Goal: Communication & Community: Ask a question

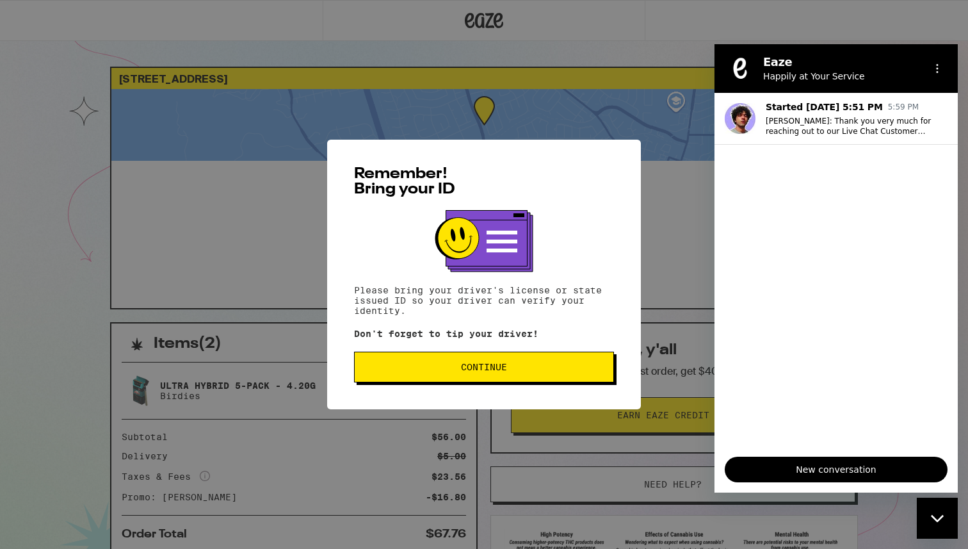
click at [510, 371] on span "Continue" at bounding box center [484, 366] width 238 height 9
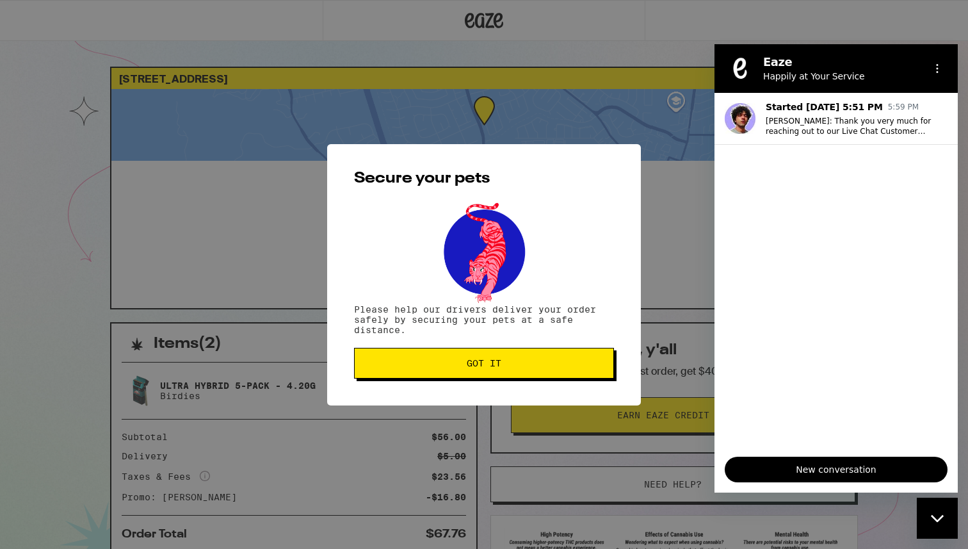
click at [510, 372] on button "Got it" at bounding box center [484, 363] width 260 height 31
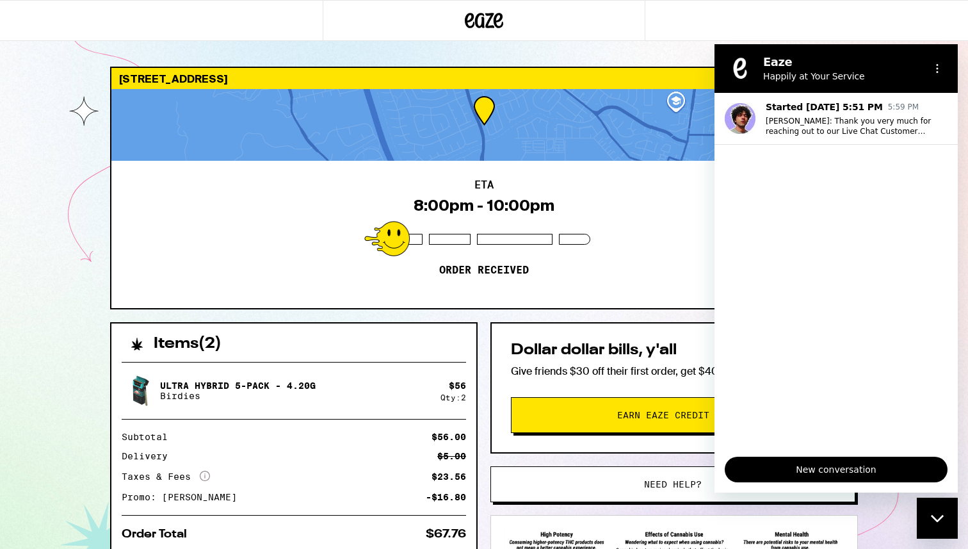
click at [939, 524] on div "Close messaging window" at bounding box center [937, 518] width 38 height 38
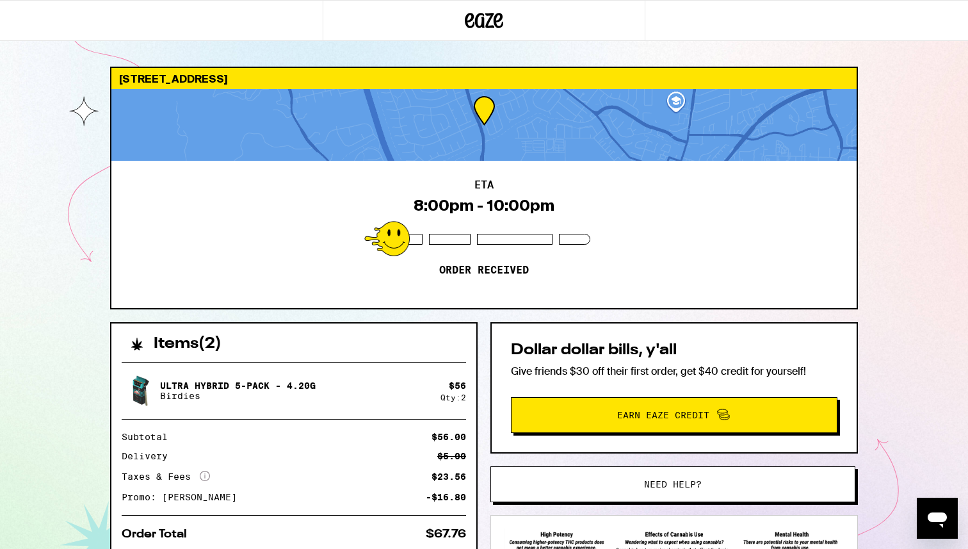
click at [935, 518] on icon "Open messaging window" at bounding box center [937, 519] width 19 height 15
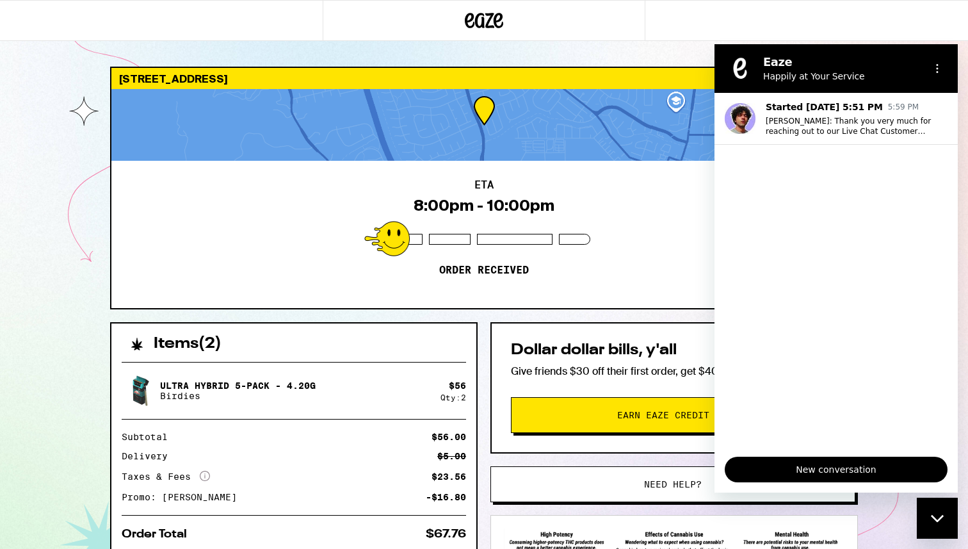
click at [822, 478] on button "New conversation" at bounding box center [836, 470] width 223 height 26
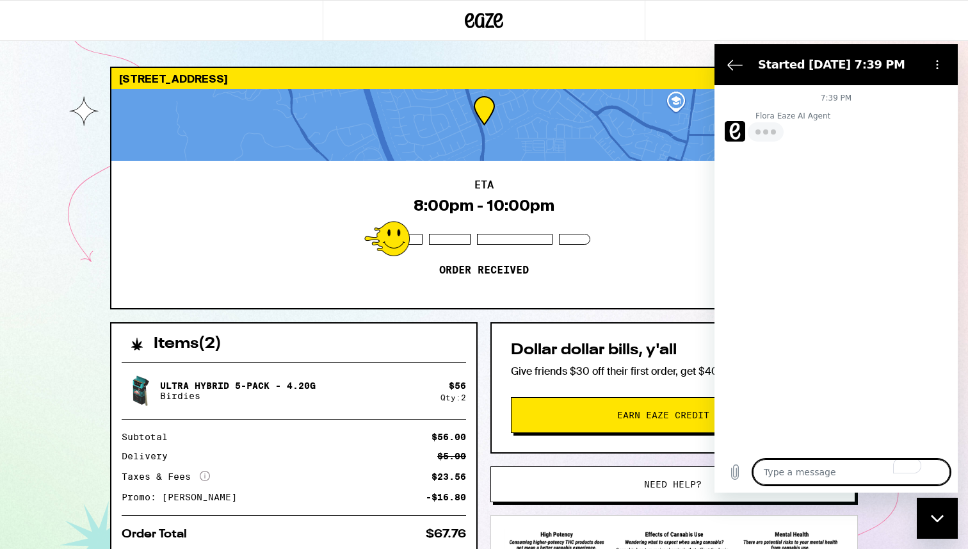
type textarea "x"
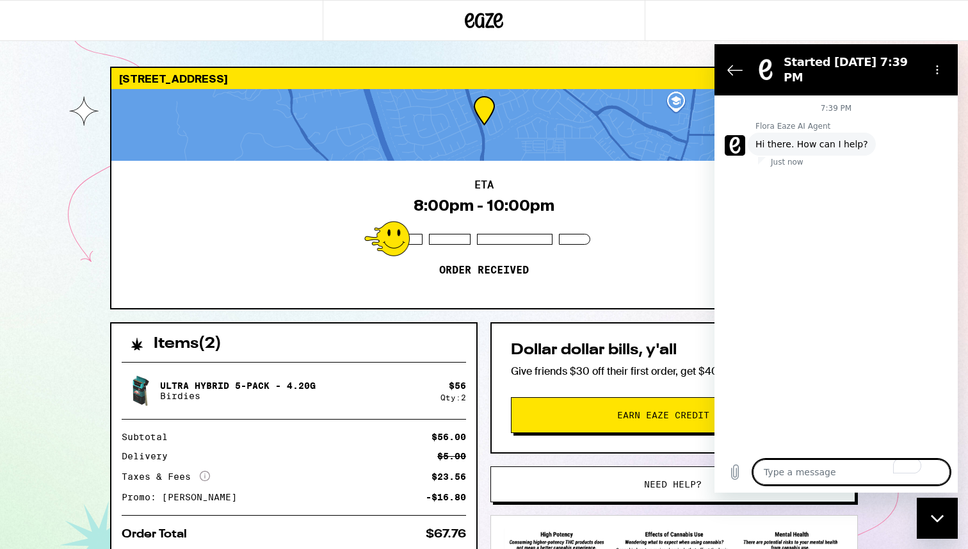
click at [822, 470] on textarea "To enrich screen reader interactions, please activate Accessibility in Grammarl…" at bounding box center [851, 472] width 197 height 26
type textarea "a"
type textarea "x"
type textarea "ag"
type textarea "x"
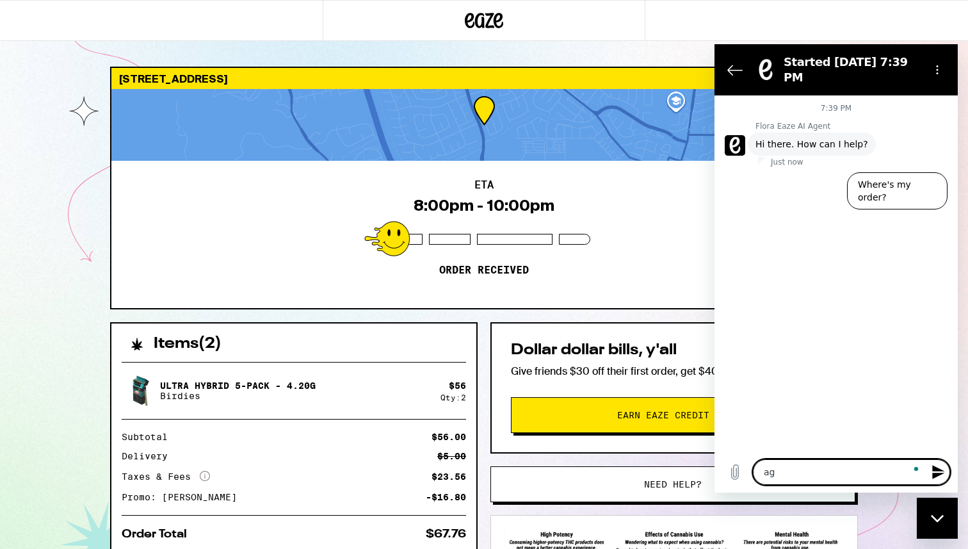
type textarea "age"
type textarea "x"
type textarea "agen"
type textarea "x"
type textarea "agent"
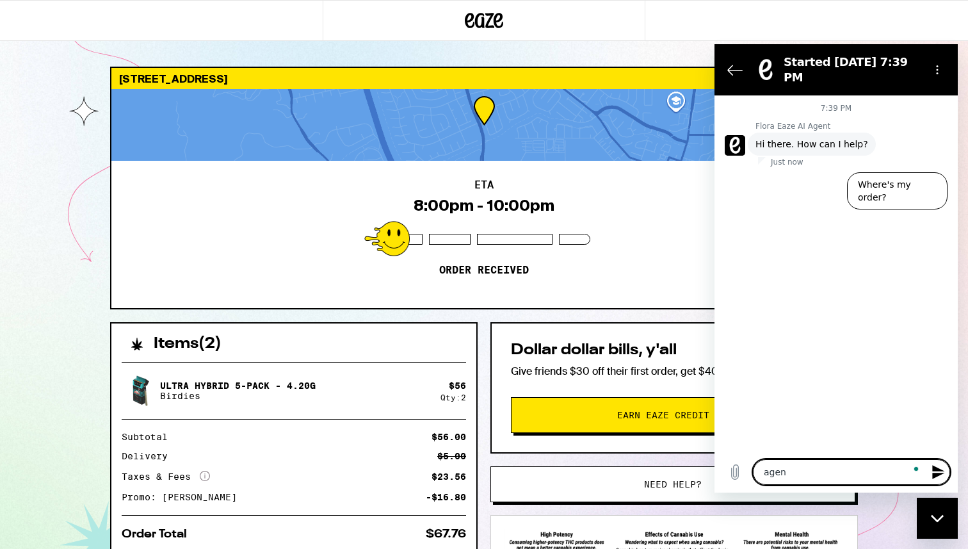
type textarea "x"
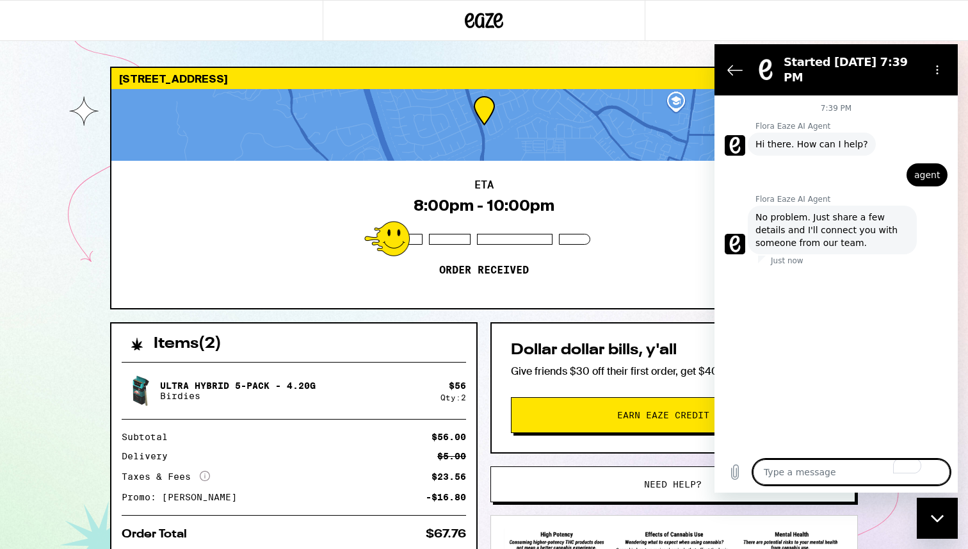
type textarea "x"
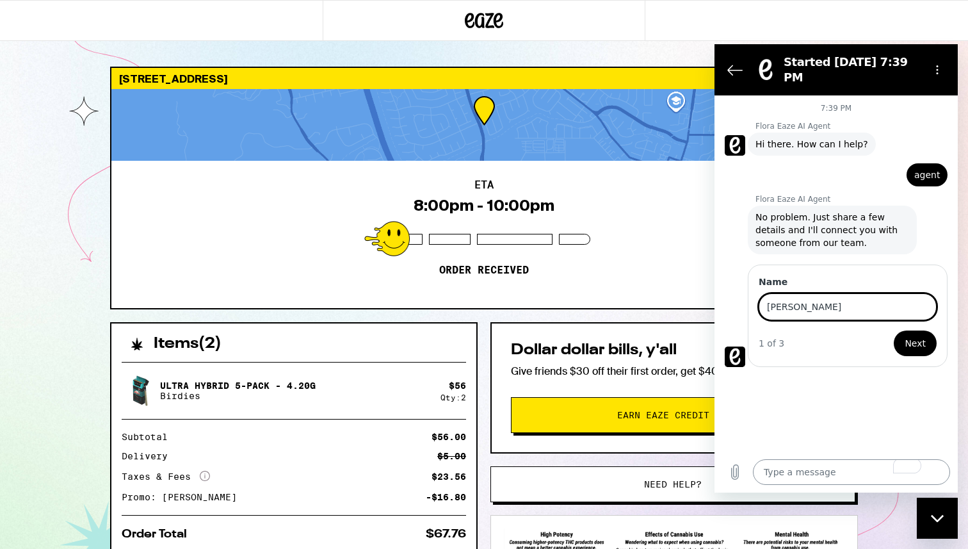
type input "Kishan Patel"
click at [894, 330] on button "Next" at bounding box center [915, 343] width 43 height 26
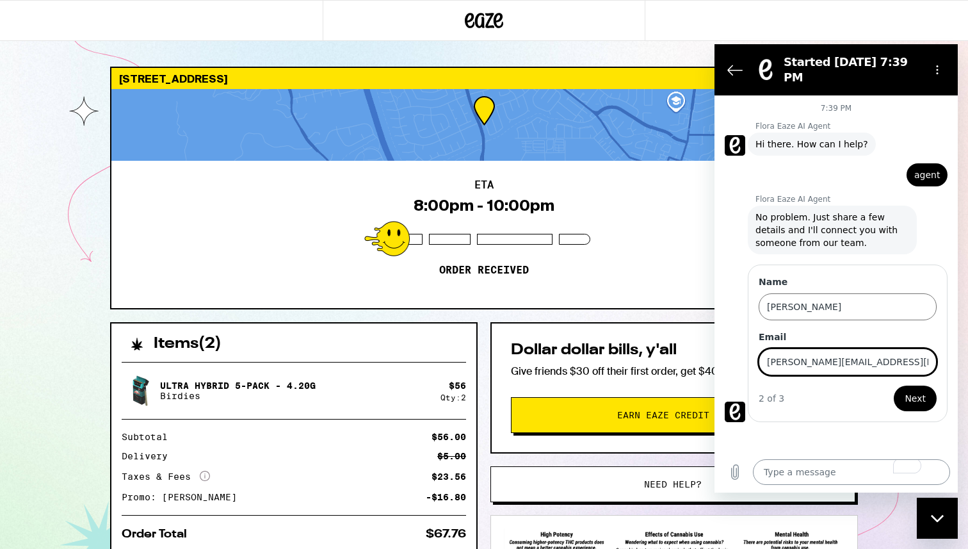
type input "patel.kishan97@gmail.com"
click at [894, 385] on button "Next" at bounding box center [915, 398] width 43 height 26
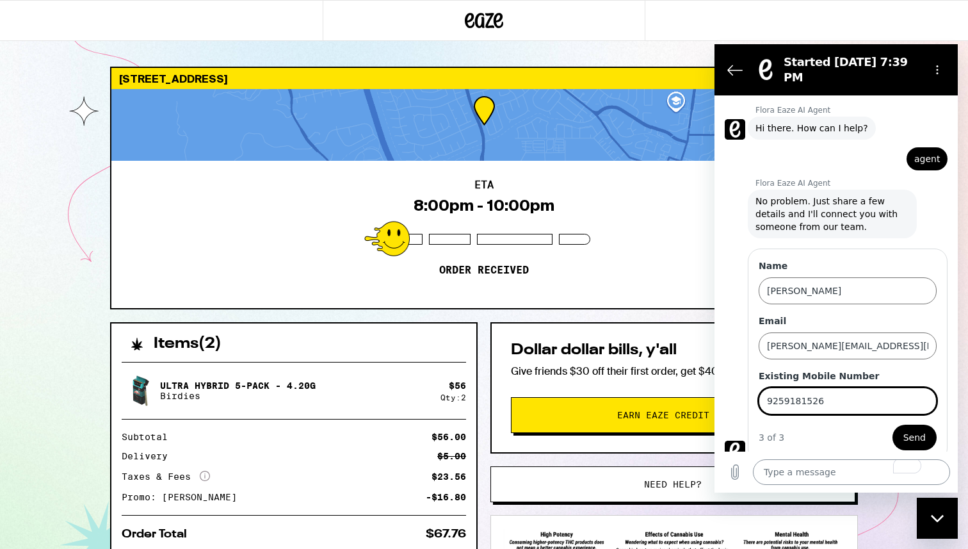
type input "9259181526"
click at [893, 425] on button "Send" at bounding box center [915, 438] width 44 height 26
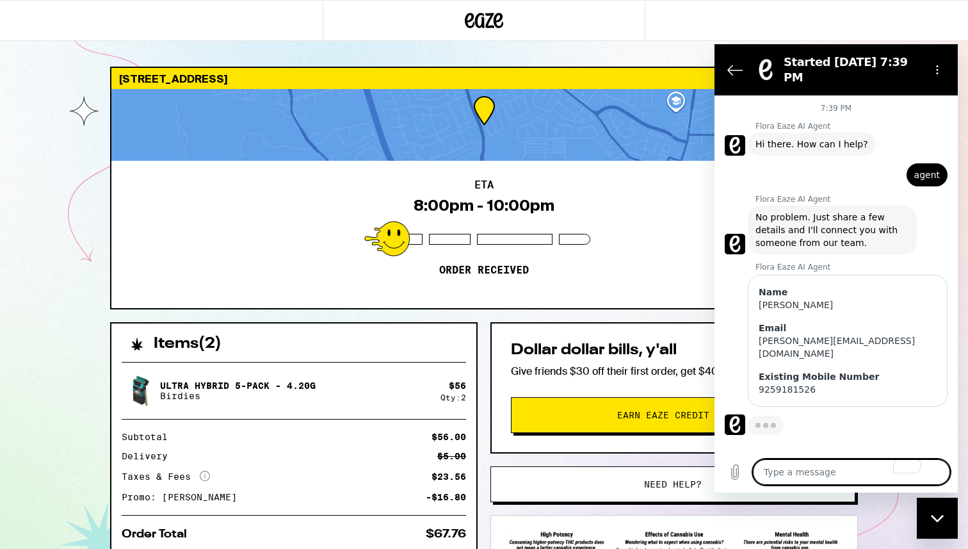
type textarea "x"
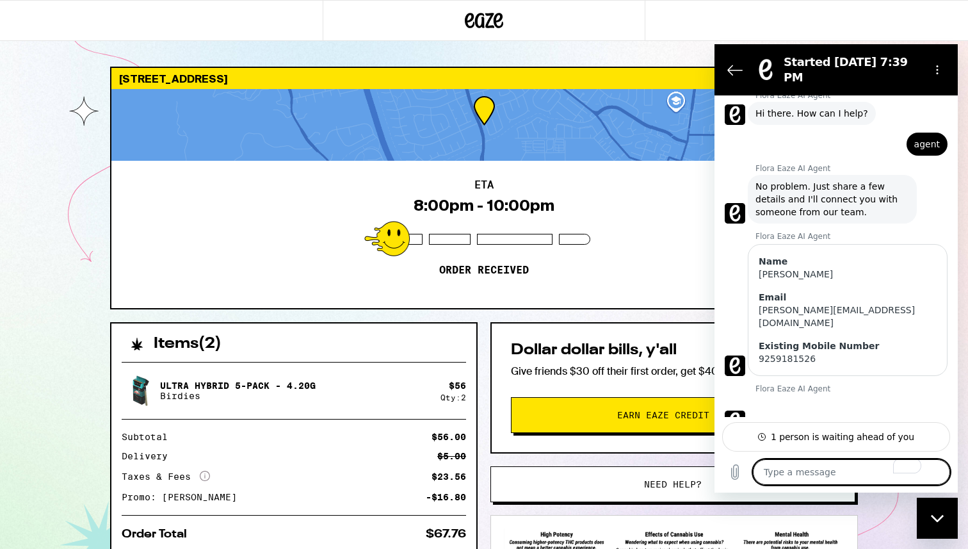
scroll to position [36, 0]
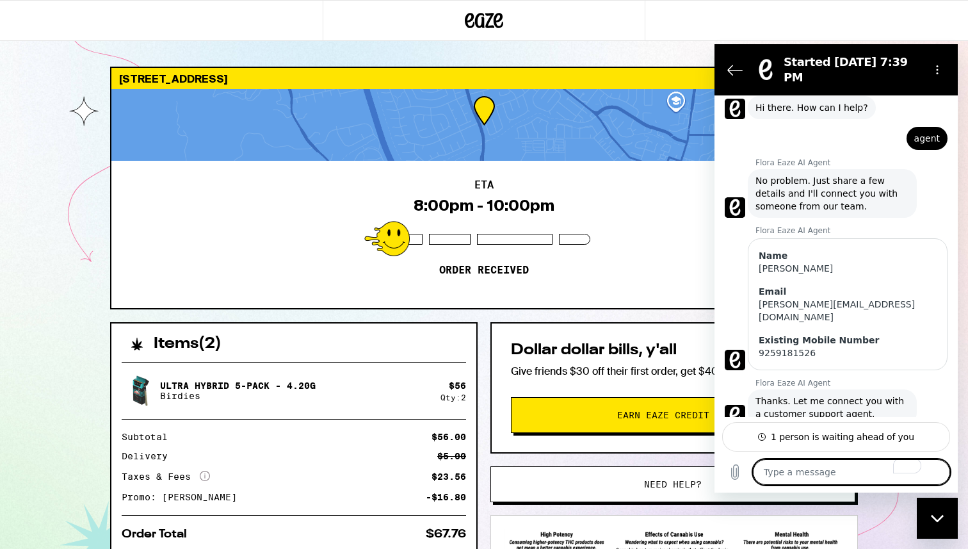
type textarea "i"
type textarea "x"
type textarea "is"
type textarea "x"
type textarea "is"
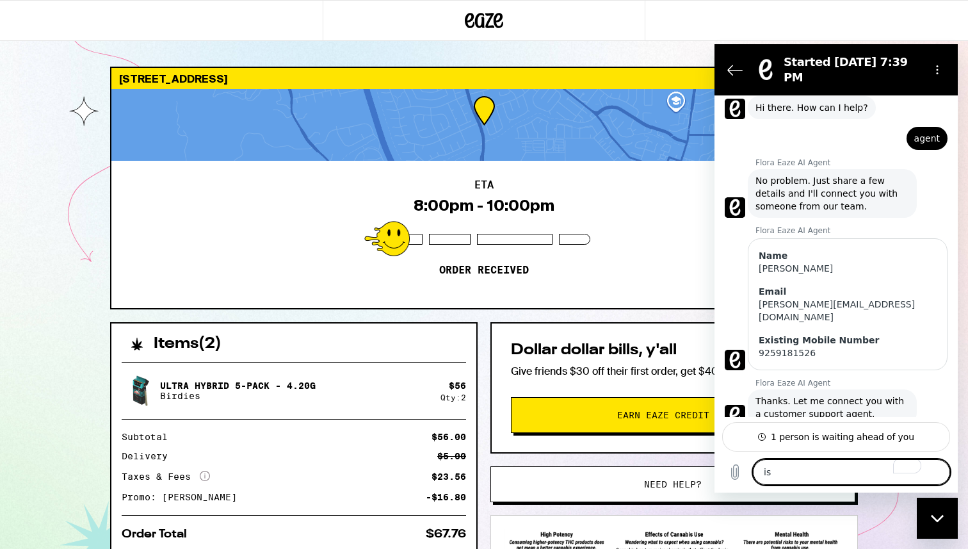
type textarea "x"
type textarea "is t"
type textarea "x"
type textarea "is th"
type textarea "x"
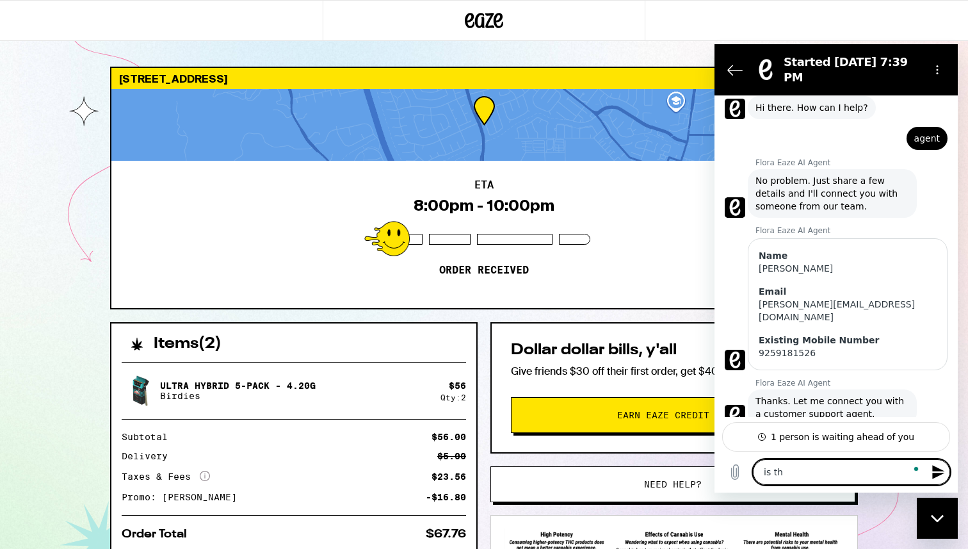
type textarea "is the"
type textarea "x"
type textarea "is ther"
type textarea "x"
type textarea "is there"
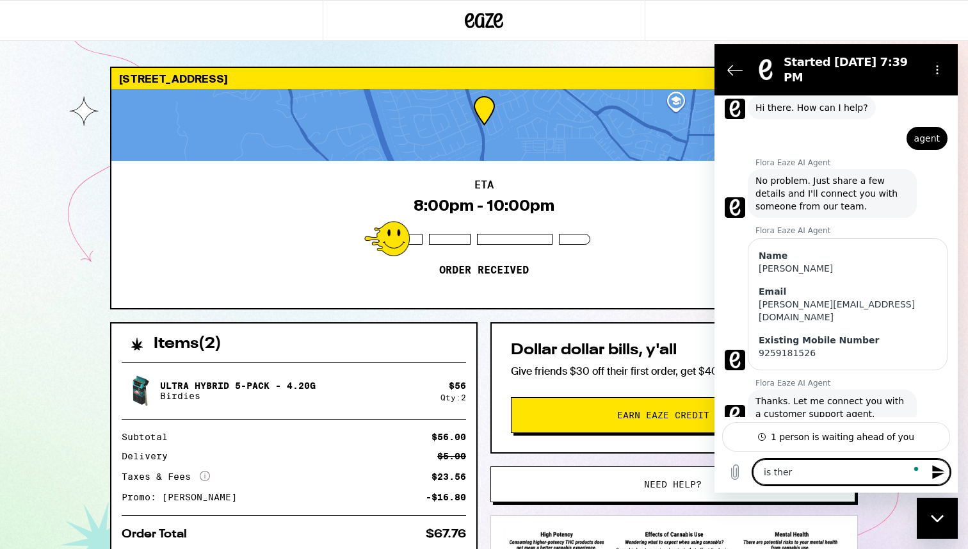
type textarea "x"
type textarea "is there"
type textarea "x"
type textarea "is there a"
type textarea "x"
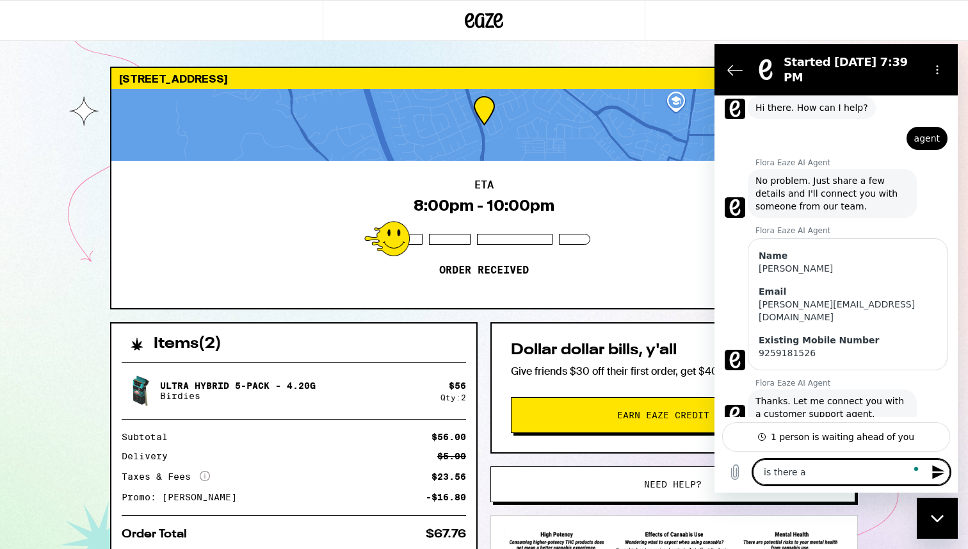
type textarea "is there an"
type textarea "x"
type textarea "is there an"
type textarea "x"
type textarea "is there an e"
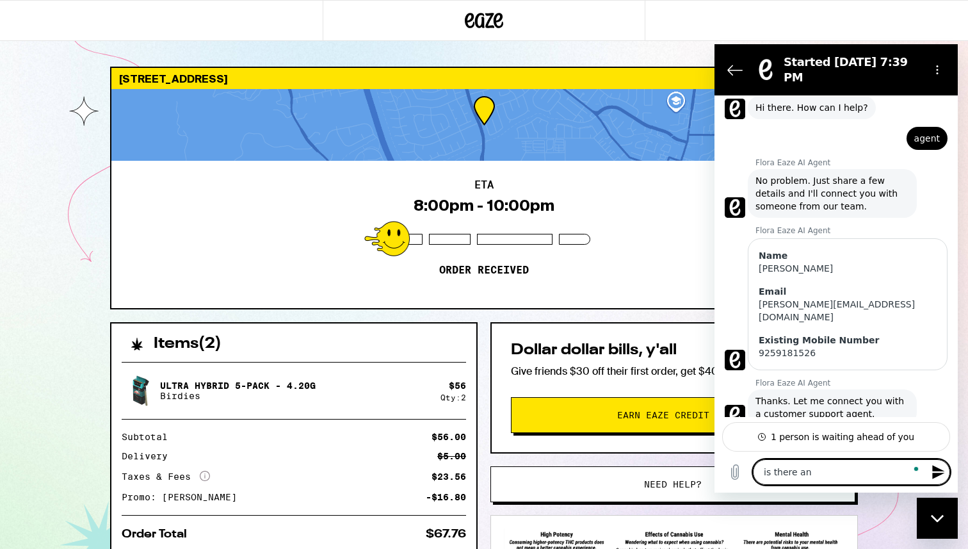
type textarea "x"
type textarea "is there an es"
type textarea "x"
type textarea "is there an est"
type textarea "x"
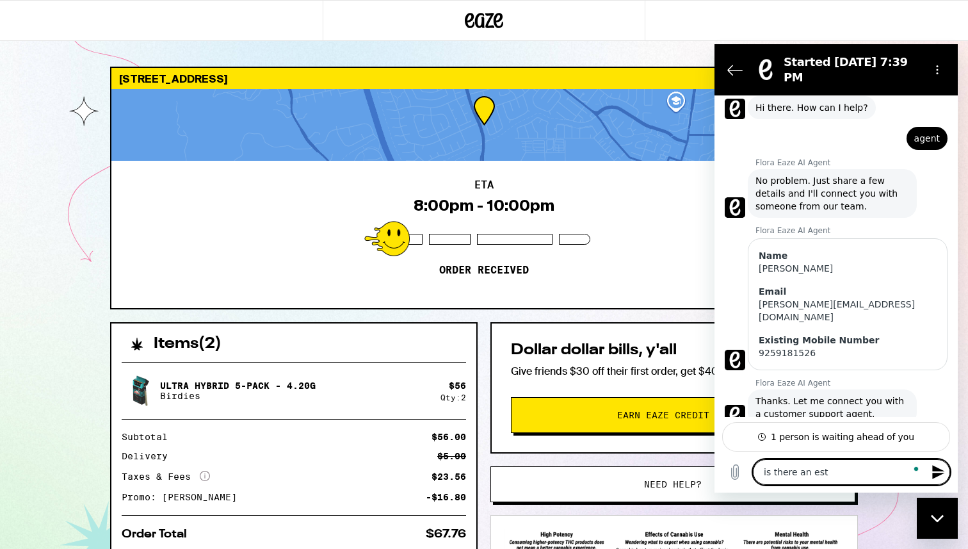
type textarea "is there an esti"
type textarea "x"
type textarea "is there an estim"
type textarea "x"
type textarea "is there an estima"
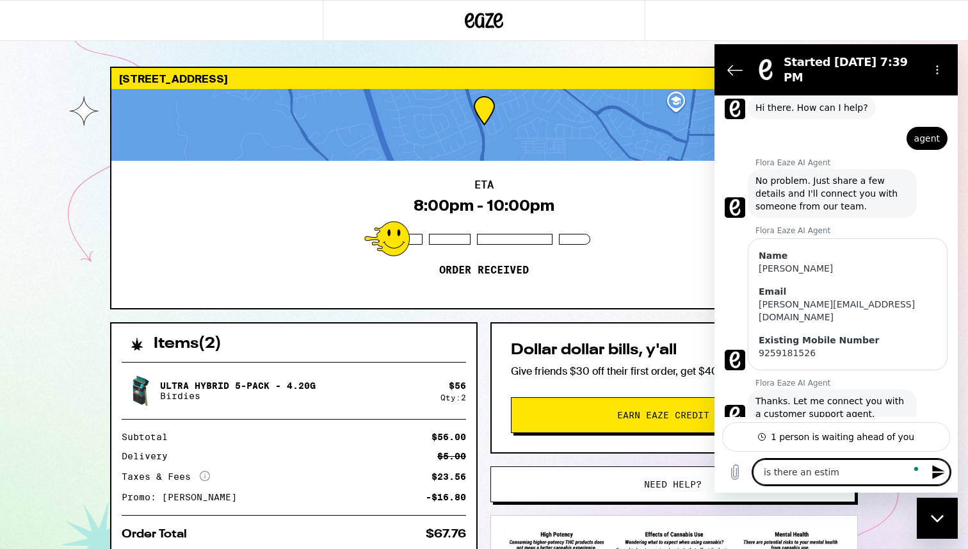
type textarea "x"
type textarea "is there an estimat"
type textarea "x"
type textarea "is there an estimate"
type textarea "x"
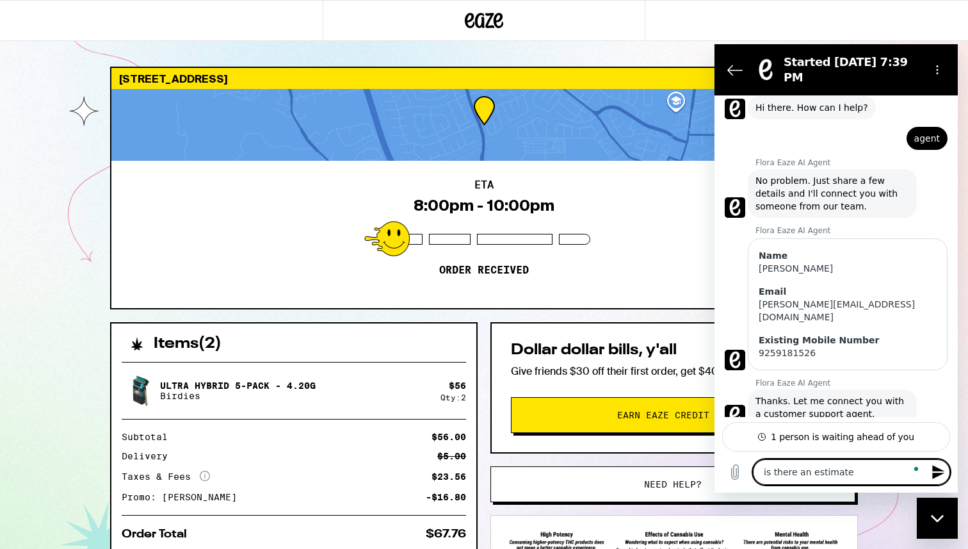
type textarea "is there an estimated"
type textarea "x"
type textarea "is there an estimated"
type textarea "x"
type textarea "is there an estimated d"
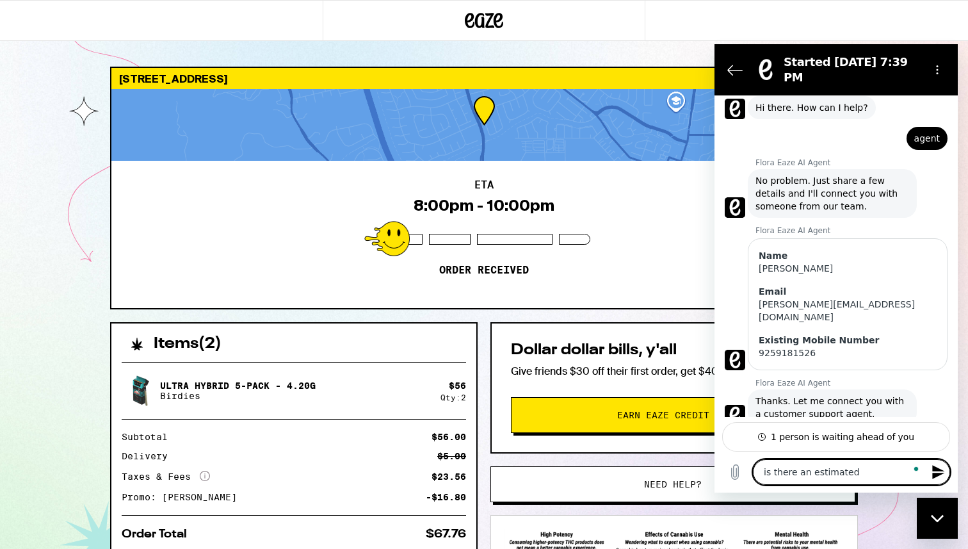
type textarea "x"
type textarea "is there an estimated de"
type textarea "x"
type textarea "is there an estimated del"
type textarea "x"
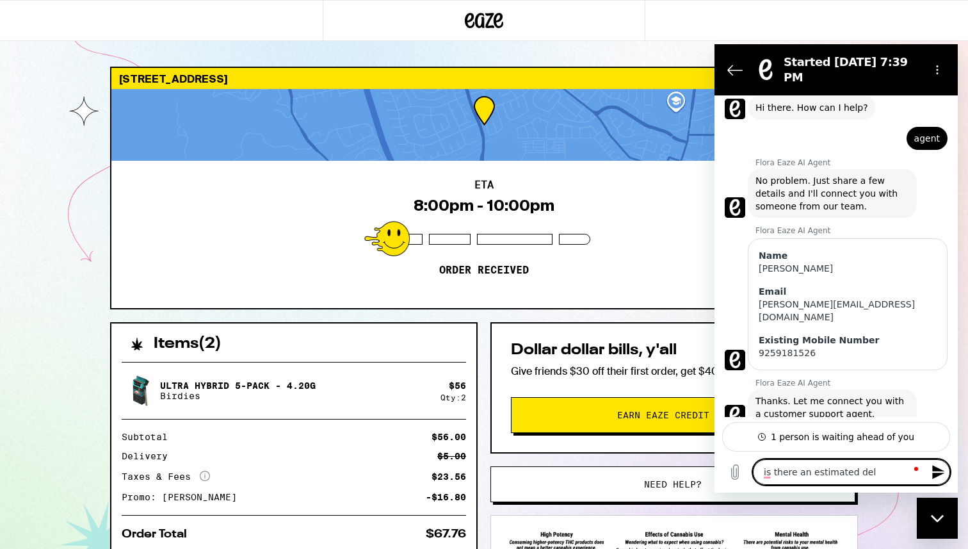
type textarea "is there an estimated deli"
type textarea "x"
type textarea "is there an estimated deliv"
type textarea "x"
type textarea "is there an estimated delive"
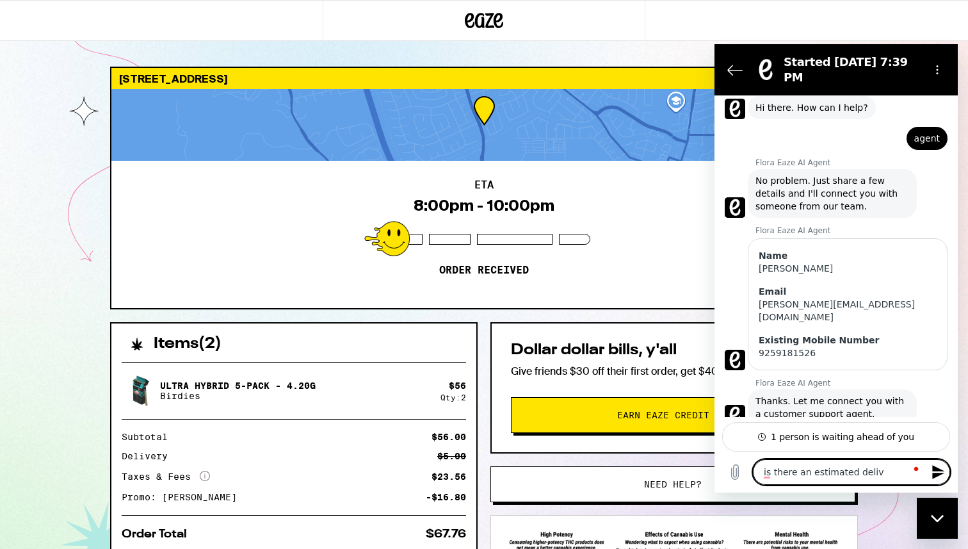
type textarea "x"
type textarea "is there an estimated deliver"
type textarea "x"
type textarea "is there an estimated delivery"
type textarea "x"
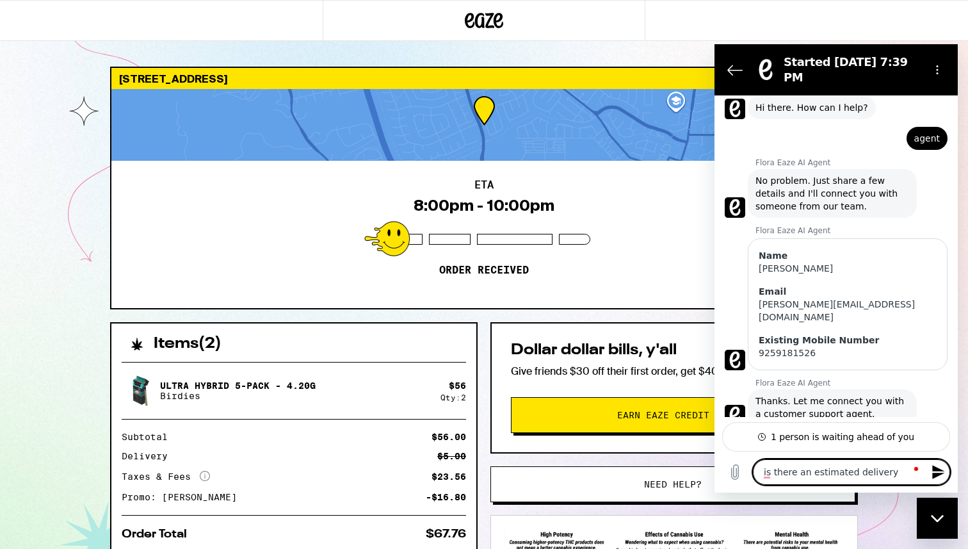
type textarea "is there an estimated delivery"
type textarea "x"
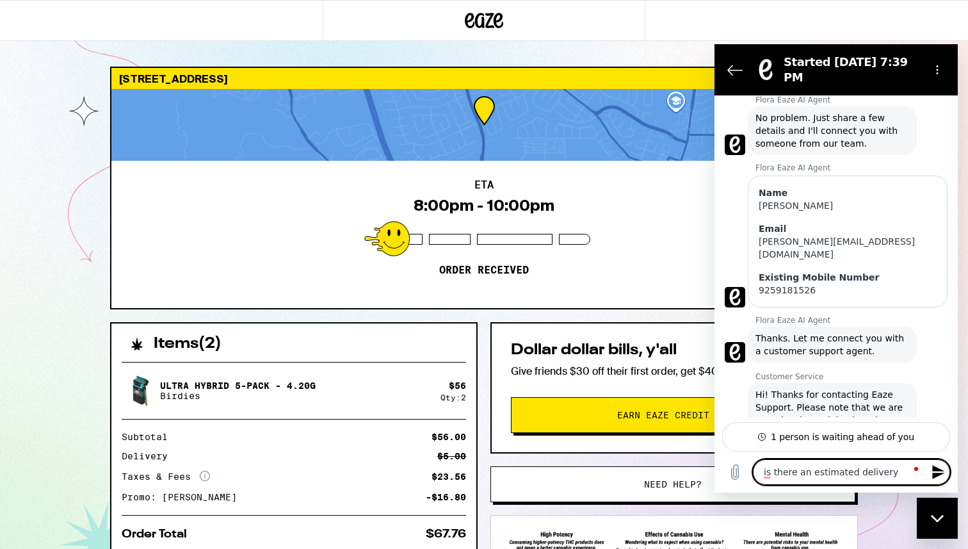
type textarea "is there an estimated delivery t"
type textarea "x"
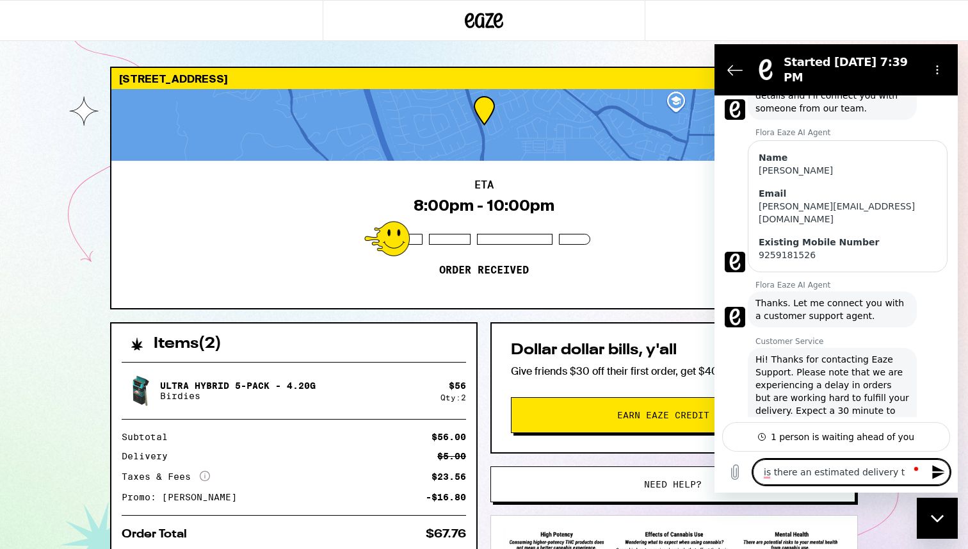
type textarea "is there an estimated delivery ti"
type textarea "x"
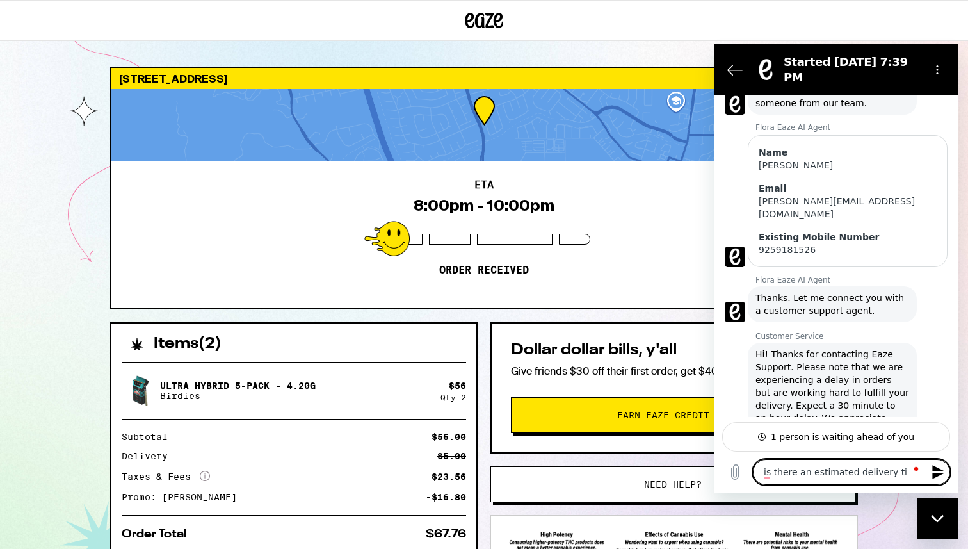
type textarea "is there an estimated delivery tim"
type textarea "x"
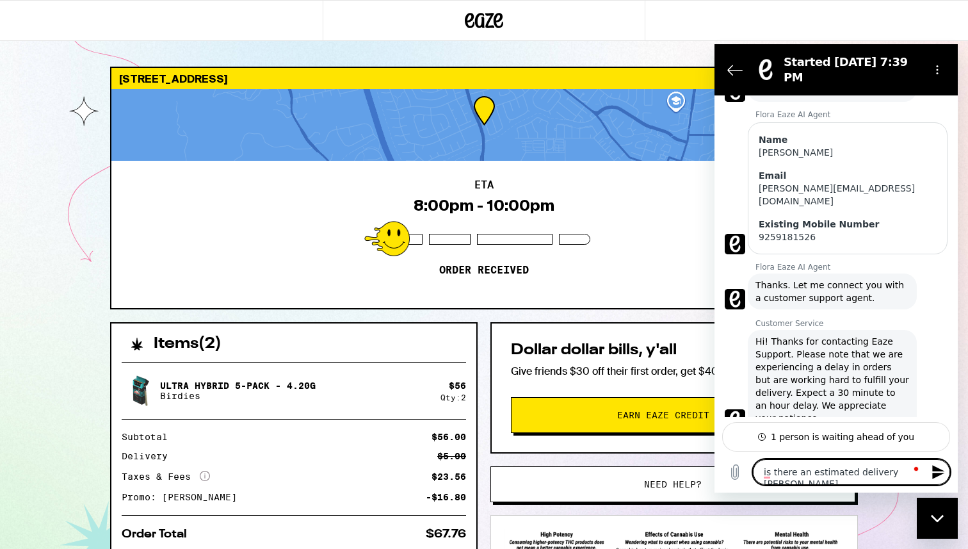
type textarea "is there an estimated delivery time"
type textarea "x"
type textarea "is there an estimated delivery time"
type textarea "x"
type textarea "is there an estimated delivery time f"
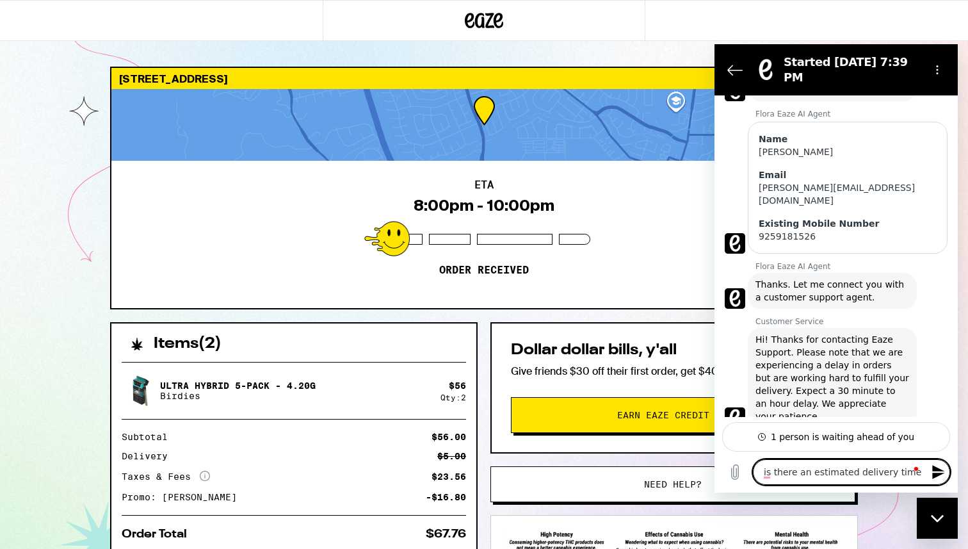
type textarea "x"
type textarea "is there an estimated delivery time fo"
type textarea "x"
type textarea "is there an estimated delivery time for"
type textarea "x"
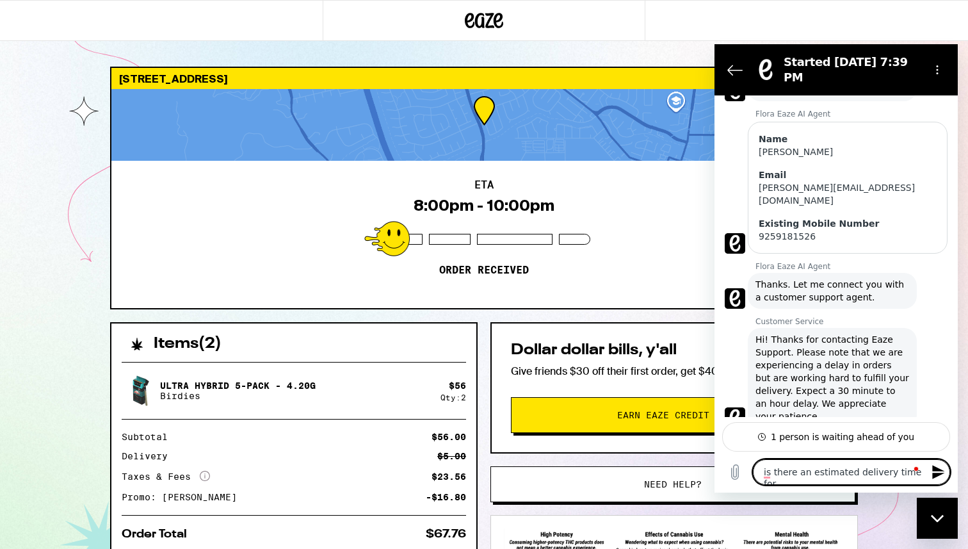
scroll to position [156, 0]
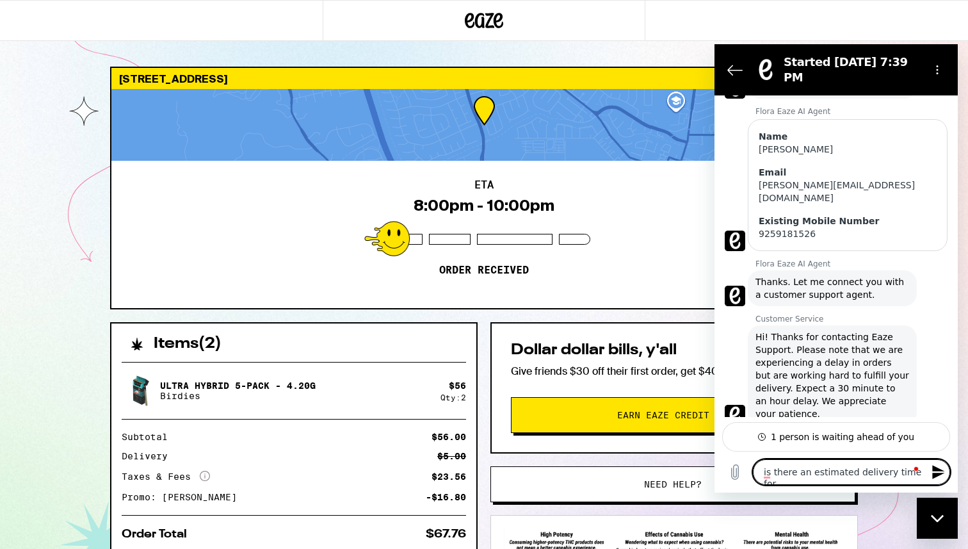
type textarea "is there an estimated delivery time for"
type textarea "x"
type textarea "is there an estimated delivery time for m"
type textarea "x"
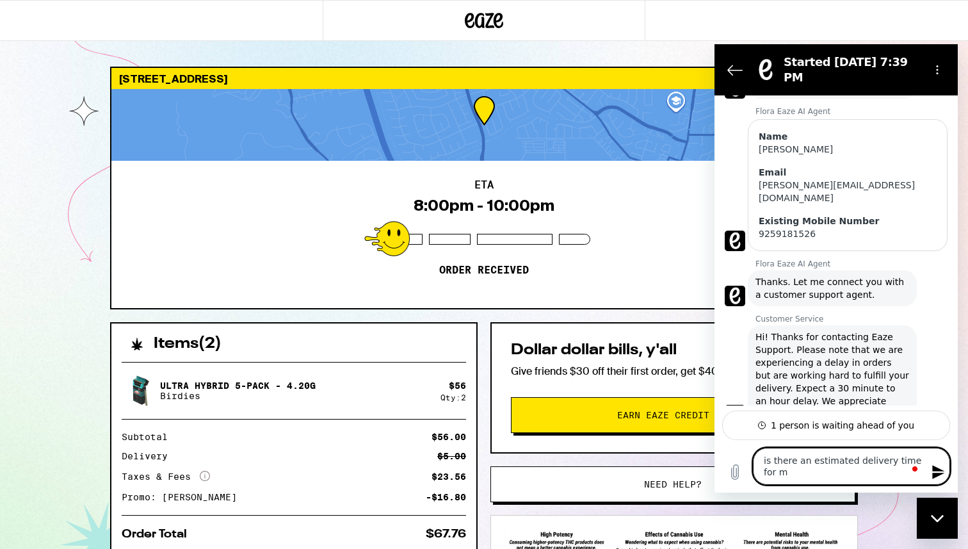
type textarea "is there an estimated delivery time for my"
type textarea "x"
type textarea "is there an estimated delivery time for my"
type textarea "x"
type textarea "is there an estimated delivery time for my o"
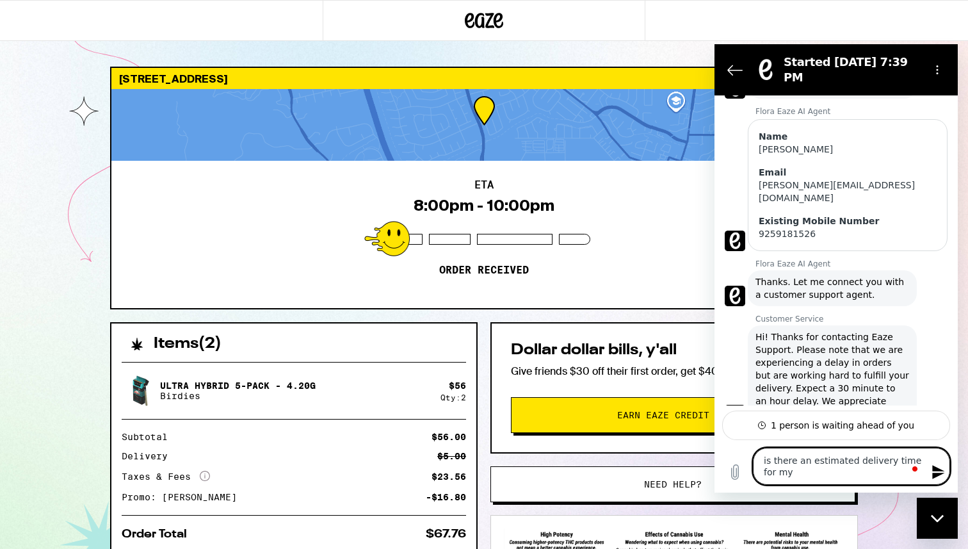
type textarea "x"
type textarea "is there an estimated delivery time for my or"
type textarea "x"
type textarea "is there an estimated delivery time for my ord"
type textarea "x"
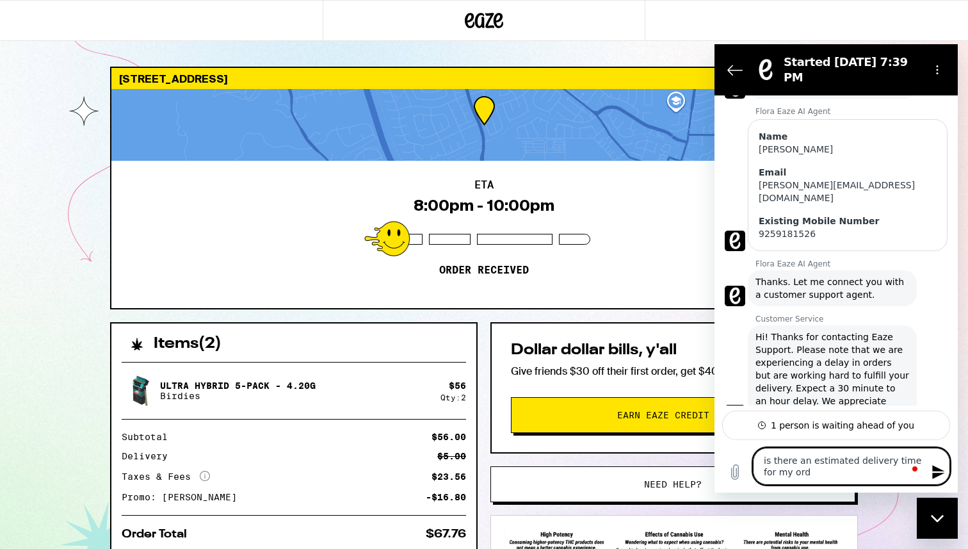
type textarea "is there an estimated delivery time for my orde"
type textarea "x"
type textarea "is there an estimated delivery time for my order"
type textarea "x"
type textarea "is there an estimated delivery time for my order?"
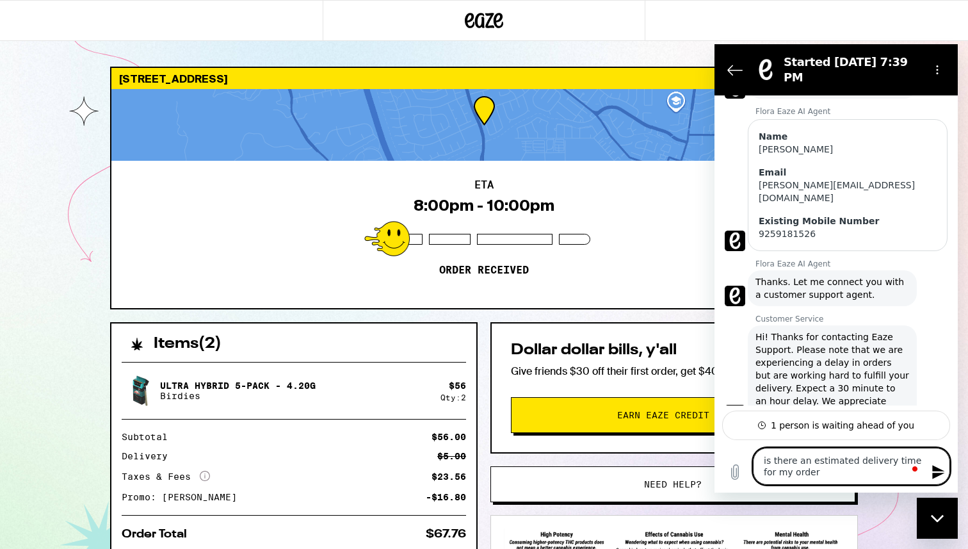
type textarea "x"
type textarea "is there an estimated delivery time for my order?"
type textarea "x"
type textarea "is there an estimated delivery time for my order? i"
type textarea "x"
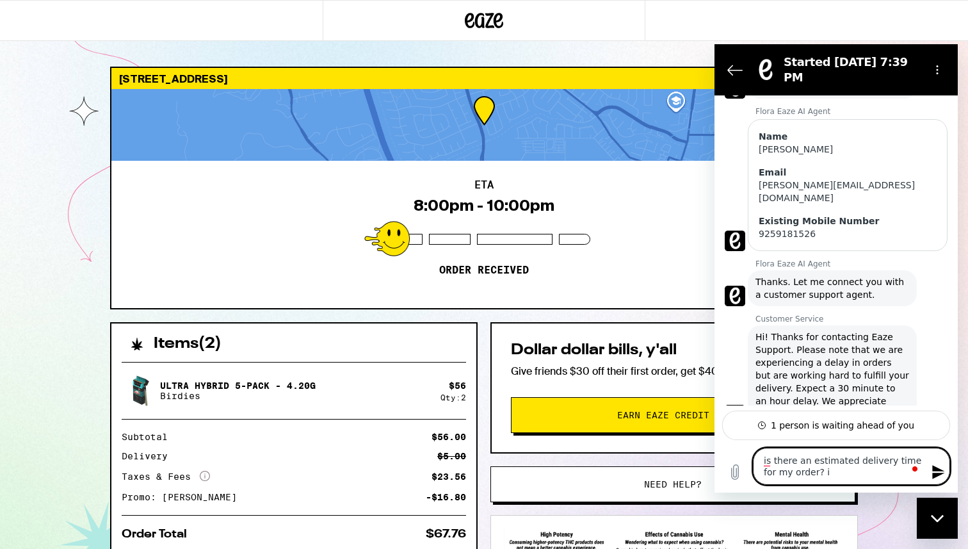
type textarea "is there an estimated delivery time for my order? im"
type textarea "x"
type textarea "is there an estimated delivery time for my order? im"
type textarea "x"
type textarea "is there an estimated delivery time for my order? im s"
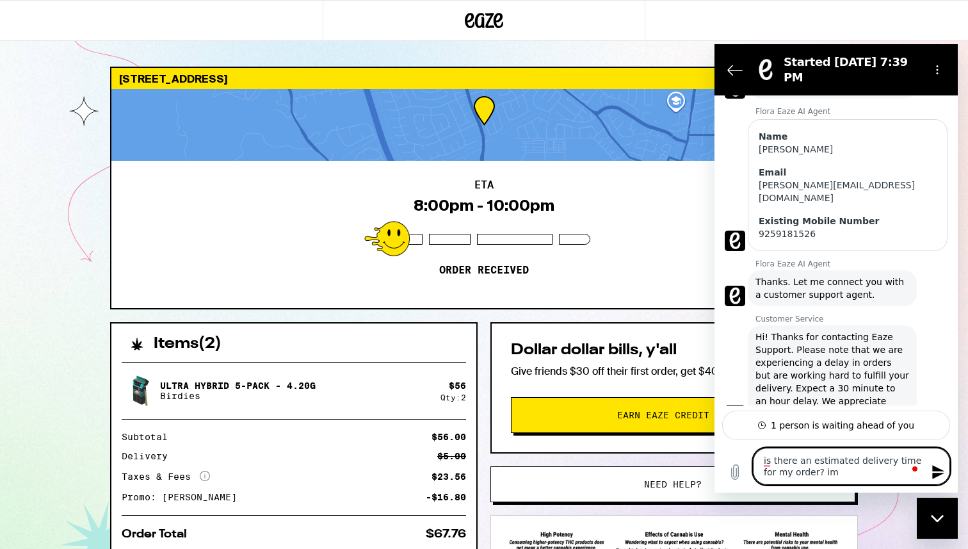
type textarea "x"
type textarea "is there an estimated delivery time for my order? im st"
type textarea "x"
type textarea "is there an estimated delivery time for my order? im sti"
type textarea "x"
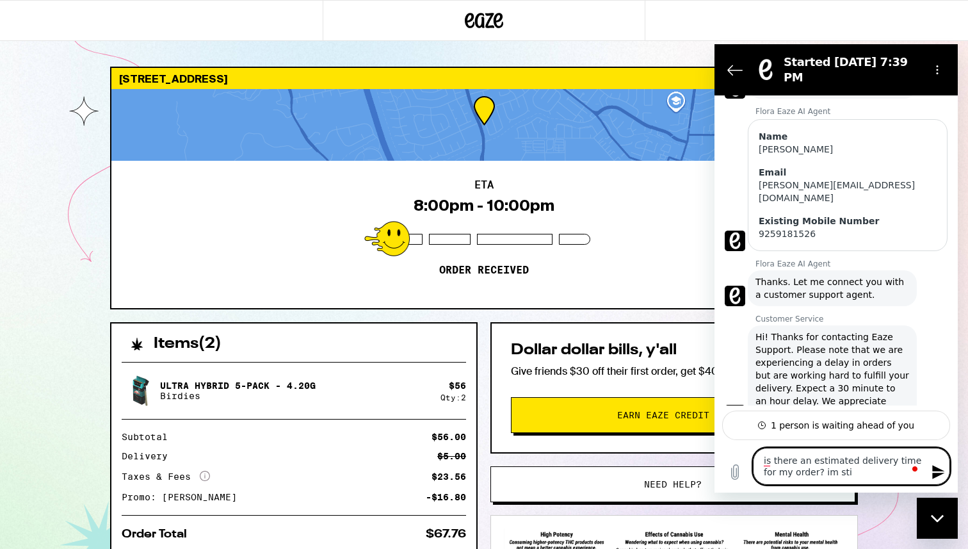
type textarea "is there an estimated delivery time for my order? im stil"
type textarea "x"
type textarea "is there an estimated delivery time for my order? im still"
type textarea "x"
type textarea "is there an estimated delivery time for my order? im still"
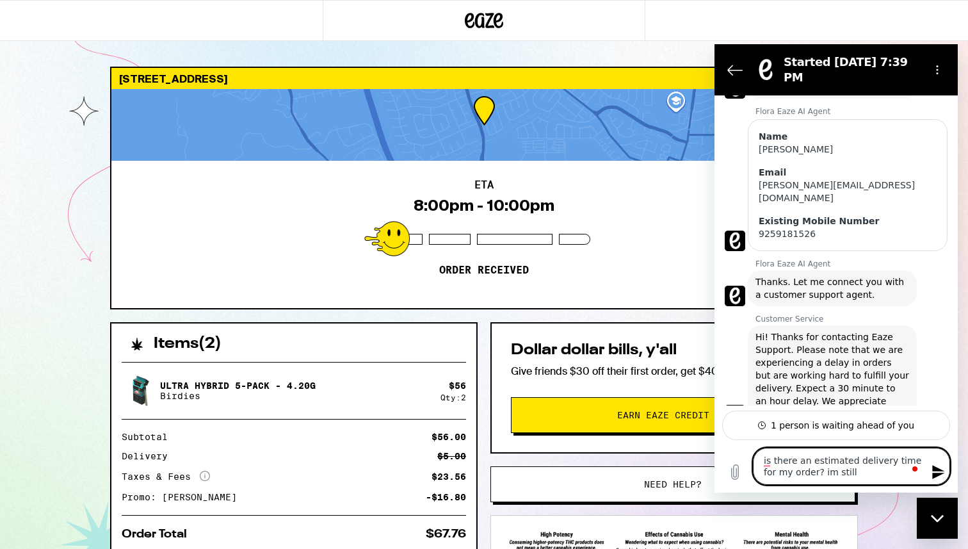
type textarea "x"
type textarea "is there an estimated delivery time for my order? im still s"
type textarea "x"
type textarea "is there an estimated delivery time for my order? im still se"
type textarea "x"
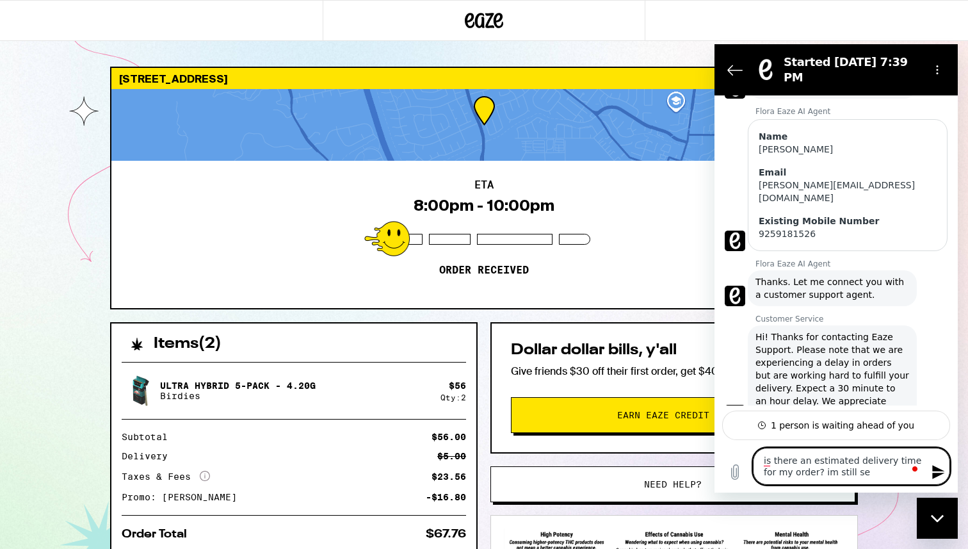
type textarea "is there an estimated delivery time for my order? im still see"
type textarea "x"
type textarea "is there an estimated delivery time for my order? im still seei"
type textarea "x"
type textarea "is there an estimated delivery time for my order? im still seein"
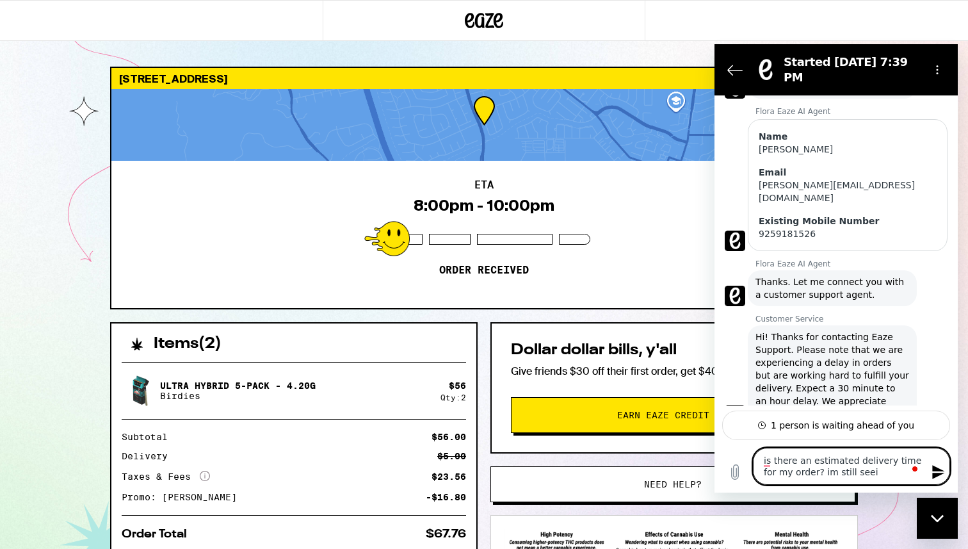
type textarea "x"
type textarea "is there an estimated delivery time for my order? im still seeing"
type textarea "x"
type textarea "is there an estimated delivery time for my order? im still seeing"
type textarea "x"
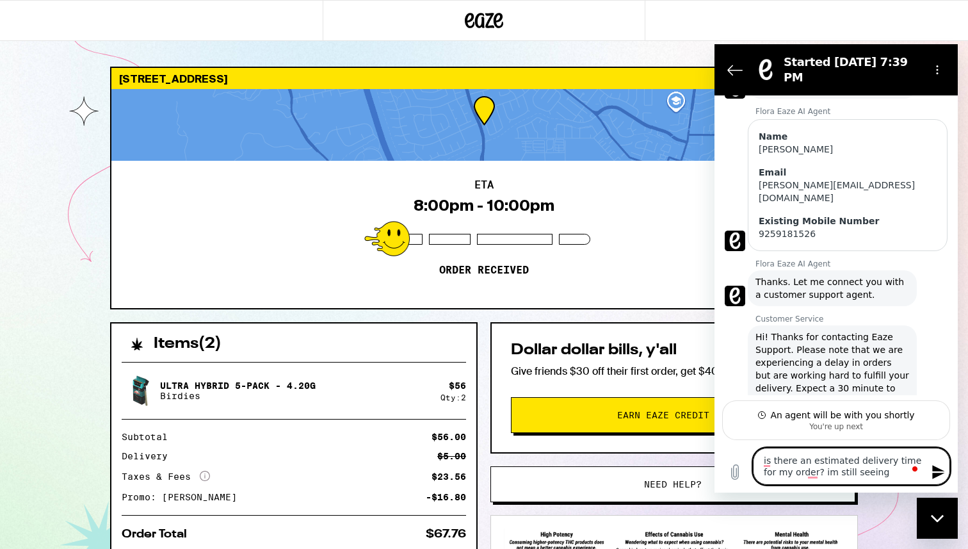
scroll to position [177, 0]
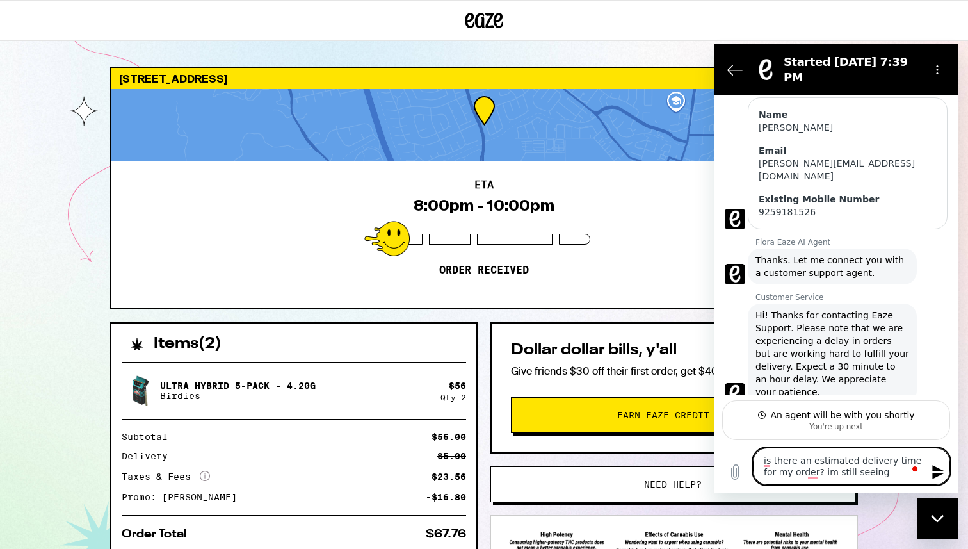
type textarea "is there an estimated delivery time for my order? im still seeing 9"
type textarea "x"
type textarea "is there an estimated delivery time for my order? im still seeing 9-"
type textarea "x"
type textarea "is there an estimated delivery time for my order? im still seeing 9-1"
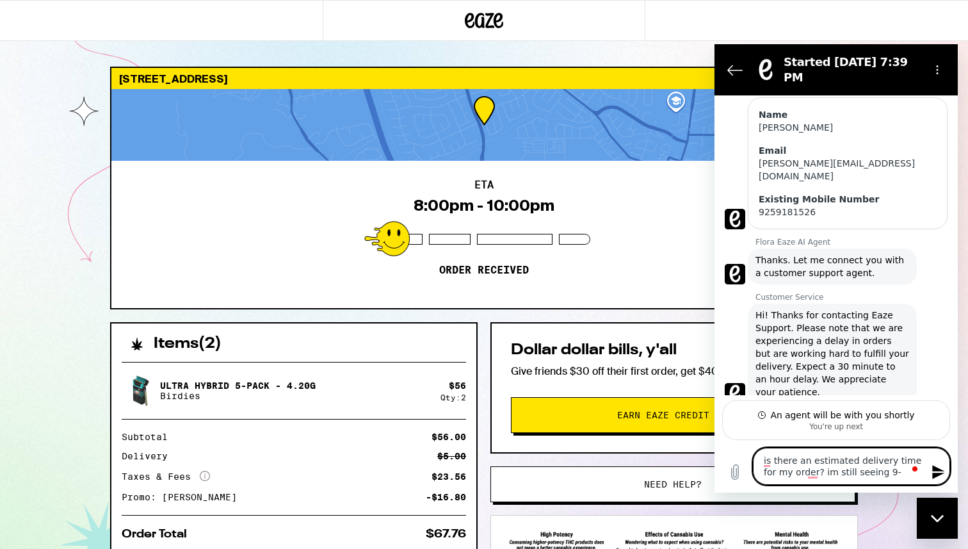
type textarea "x"
type textarea "is there an estimated delivery time for my order? im still seeing 9-10"
type textarea "x"
type textarea "is there an estimated delivery time for my order? im still seeing 9-10p"
type textarea "x"
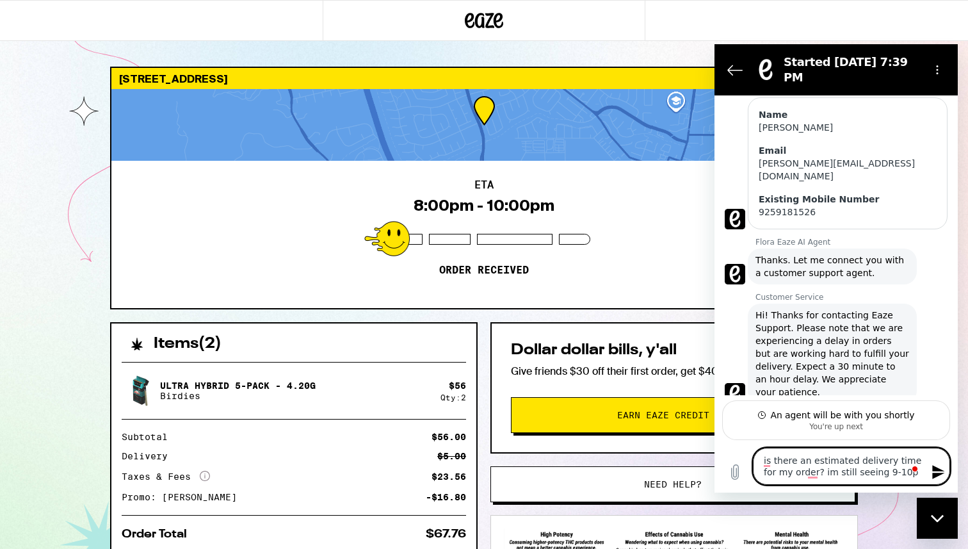
type textarea "is there an estimated delivery time for my order? im still seeing 9-10pm"
type textarea "x"
type textarea "is there an estimated delivery time for my order? im still seeing 9-10p"
type textarea "x"
type textarea "is there an estimated delivery time for my order? im still seeing 9-10"
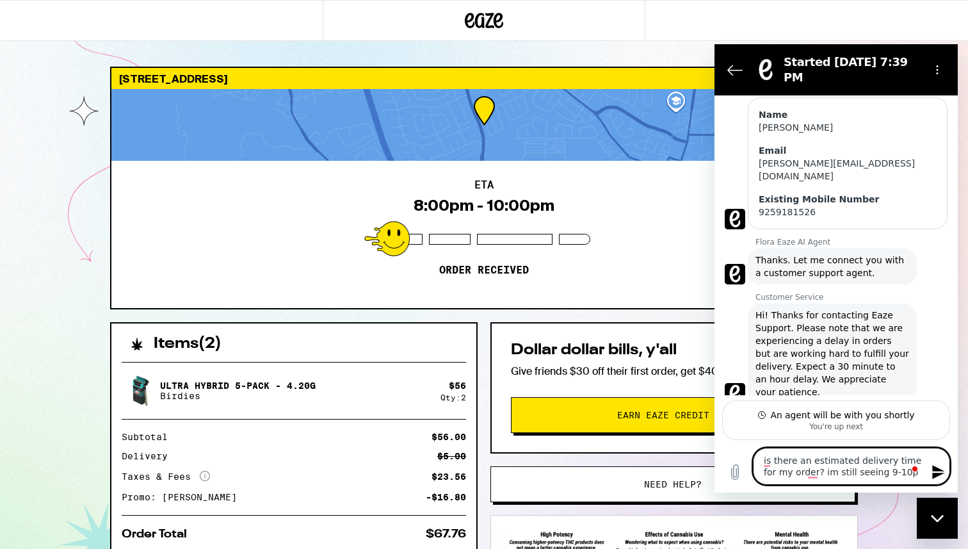
type textarea "x"
type textarea "is there an estimated delivery time for my order? im still seeing 9-1"
type textarea "x"
type textarea "is there an estimated delivery time for my order? im still seeing 9-"
type textarea "x"
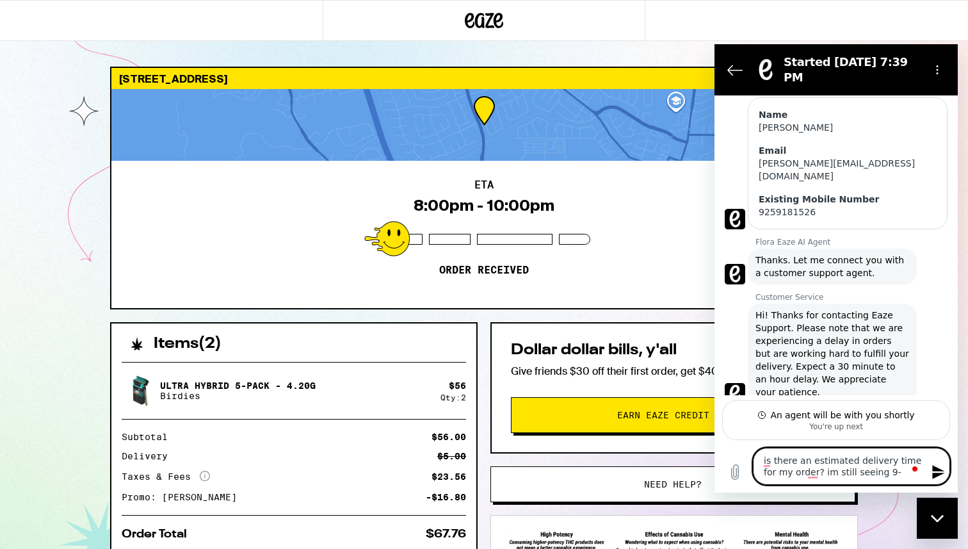
type textarea "is there an estimated delivery time for my order? im still seeing 9"
type textarea "x"
type textarea "is there an estimated delivery time for my order? im still seeing"
type textarea "x"
type textarea "is there an estimated delivery time for my order? im still seeing 8"
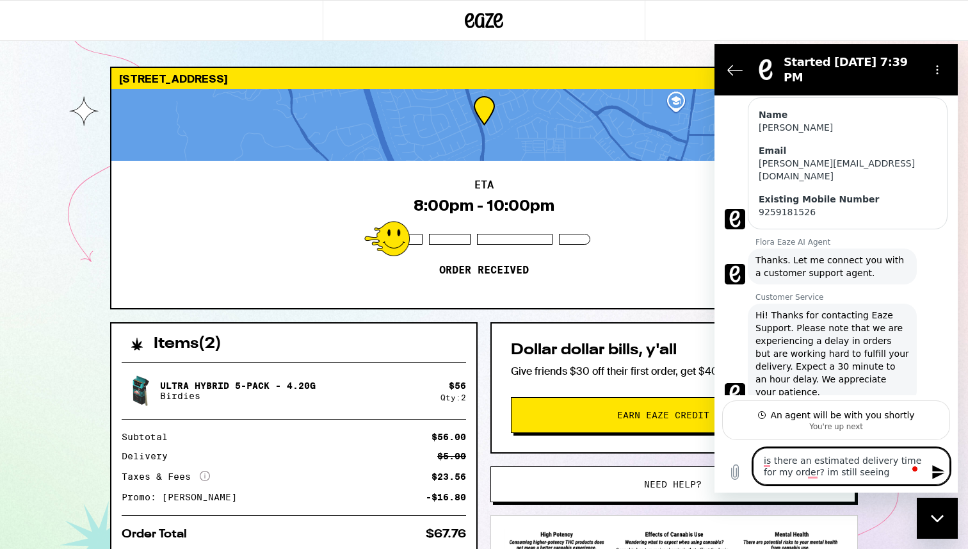
type textarea "x"
type textarea "is there an estimated delivery time for my order? im still seeing 8-"
type textarea "x"
type textarea "is there an estimated delivery time for my order? im still seeing 8-1"
type textarea "x"
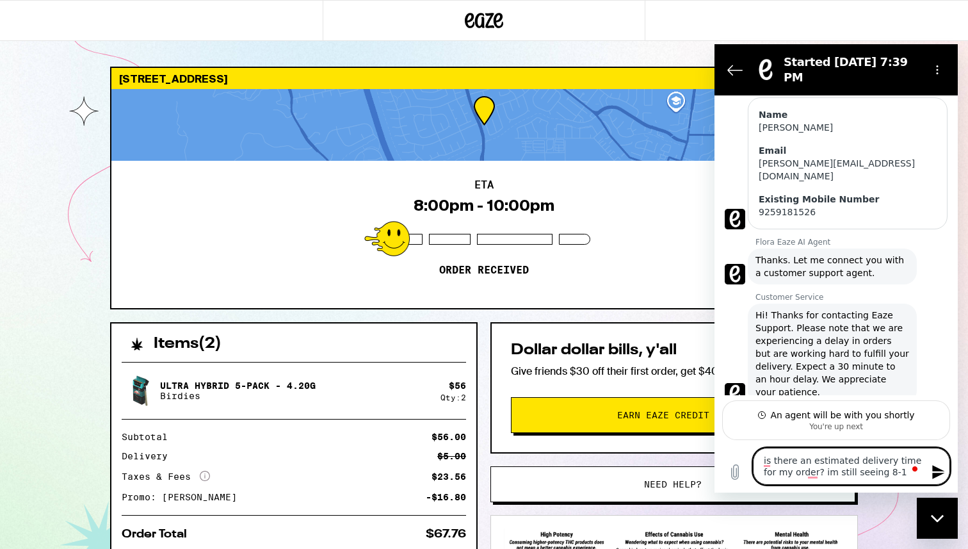
type textarea "is there an estimated delivery time for my order? im still seeing 8-10"
type textarea "x"
type textarea "is there an estimated delivery time for my order? im still seeing 8-10p"
type textarea "x"
type textarea "is there an estimated delivery time for my order? im still seeing 8-10pm"
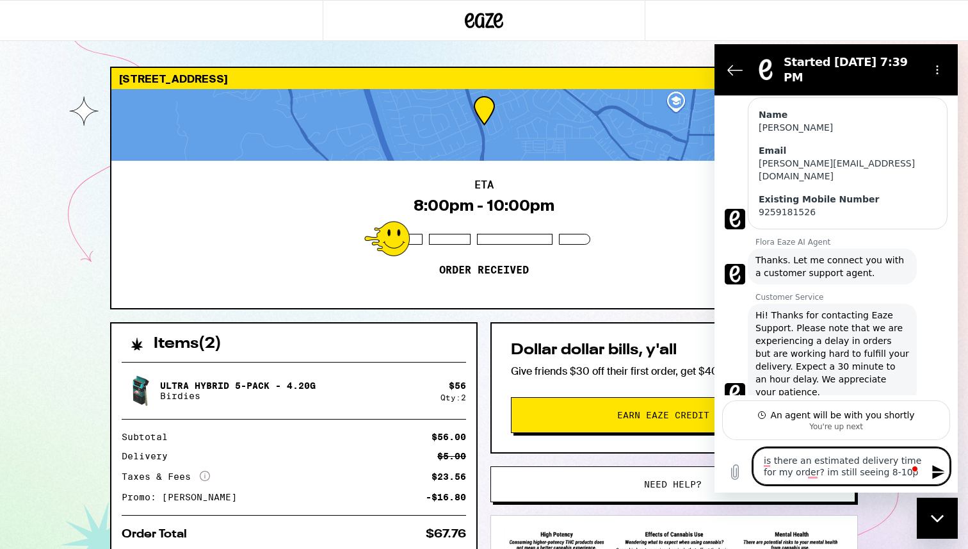
type textarea "x"
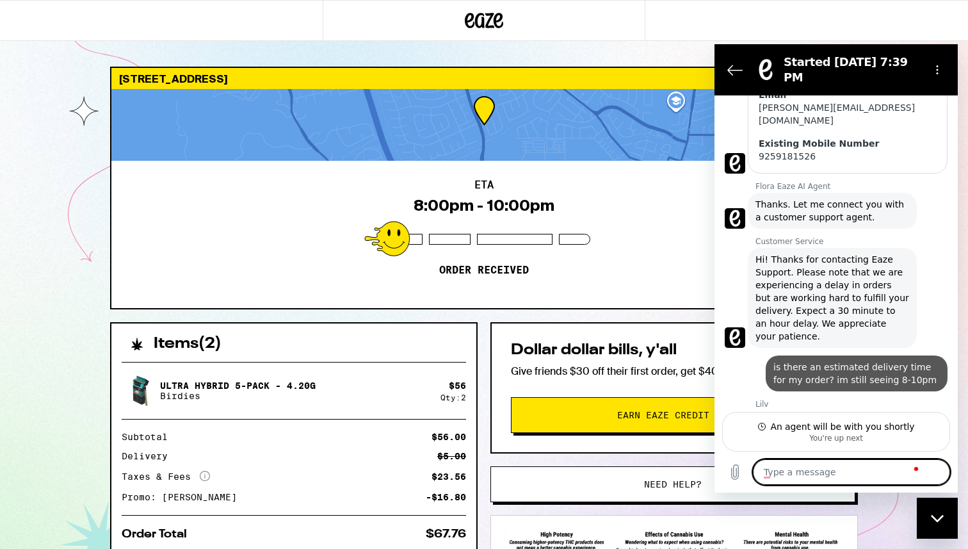
scroll to position [234, 0]
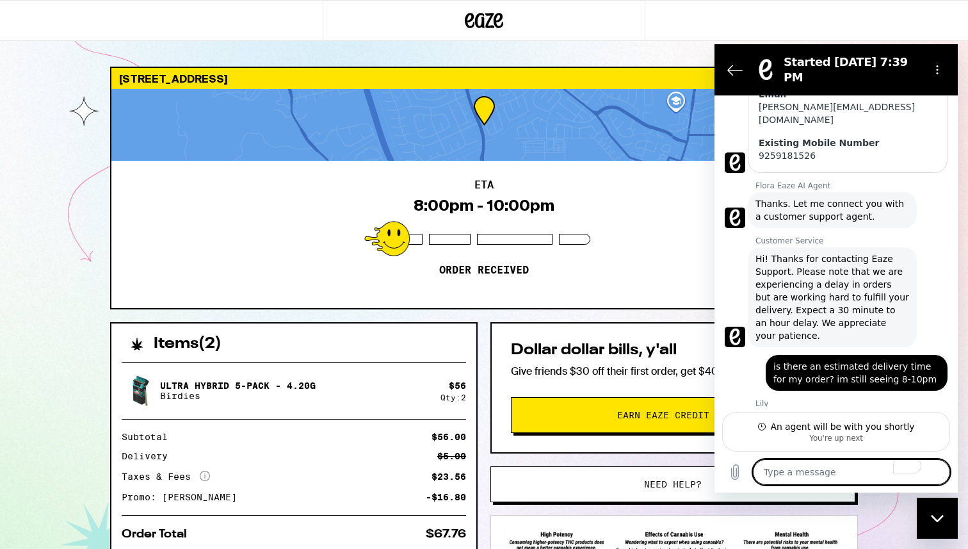
type textarea "x"
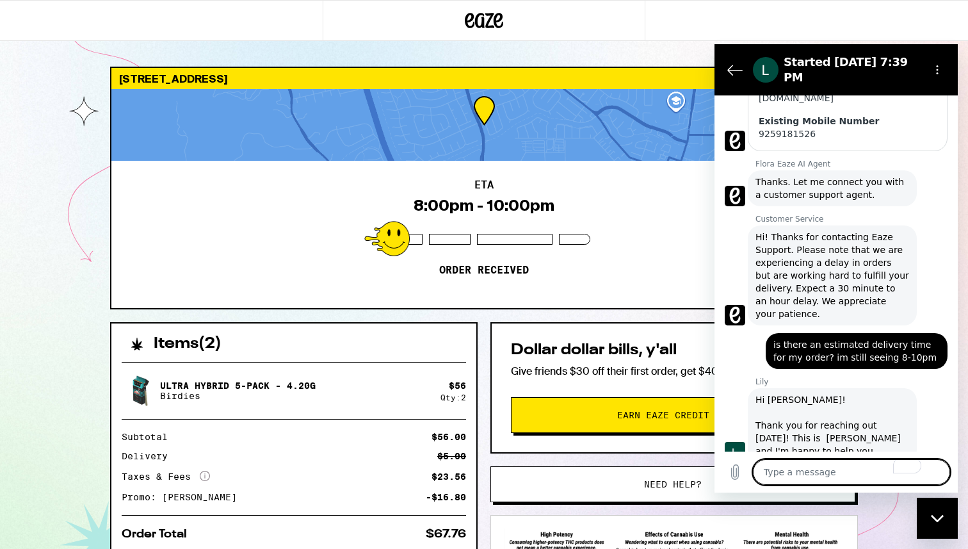
scroll to position [258, 0]
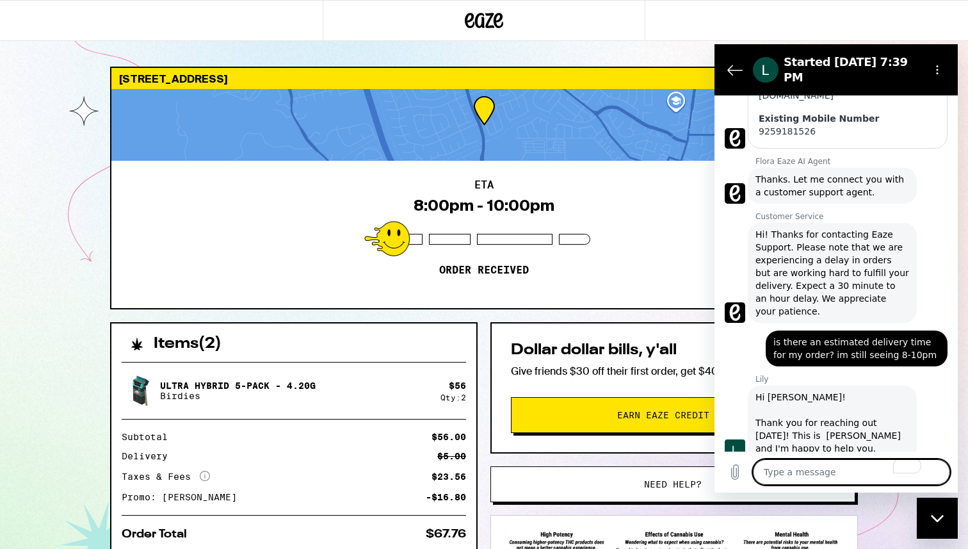
type textarea "h"
type textarea "x"
type textarea "hi"
type textarea "x"
type textarea "hi"
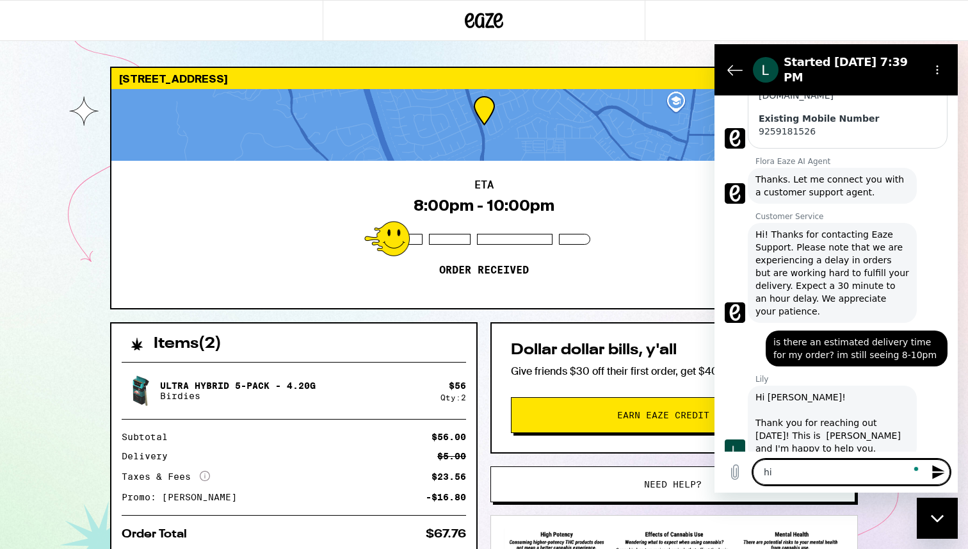
type textarea "x"
type textarea "hi l"
type textarea "x"
type textarea "hi li"
type textarea "x"
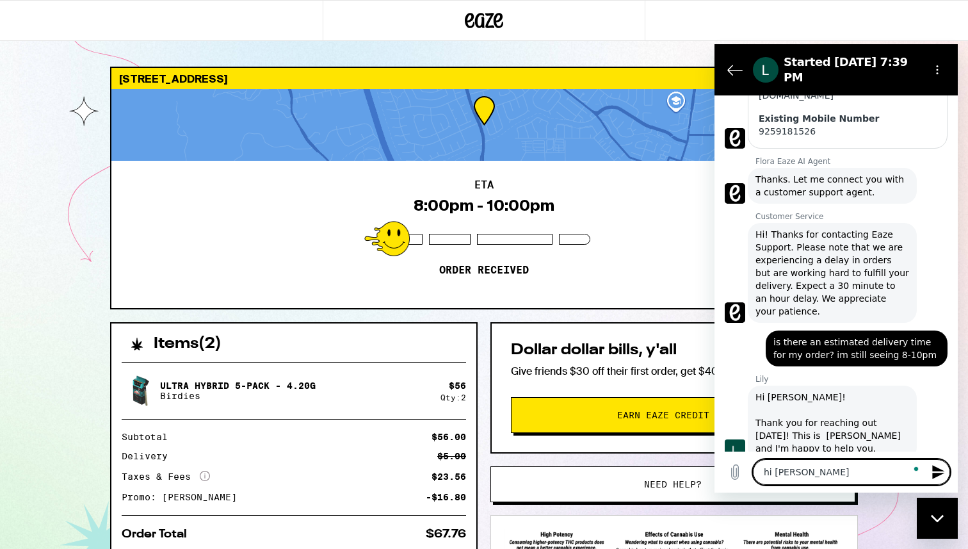
type textarea "hi lil"
type textarea "x"
type textarea "hi lily"
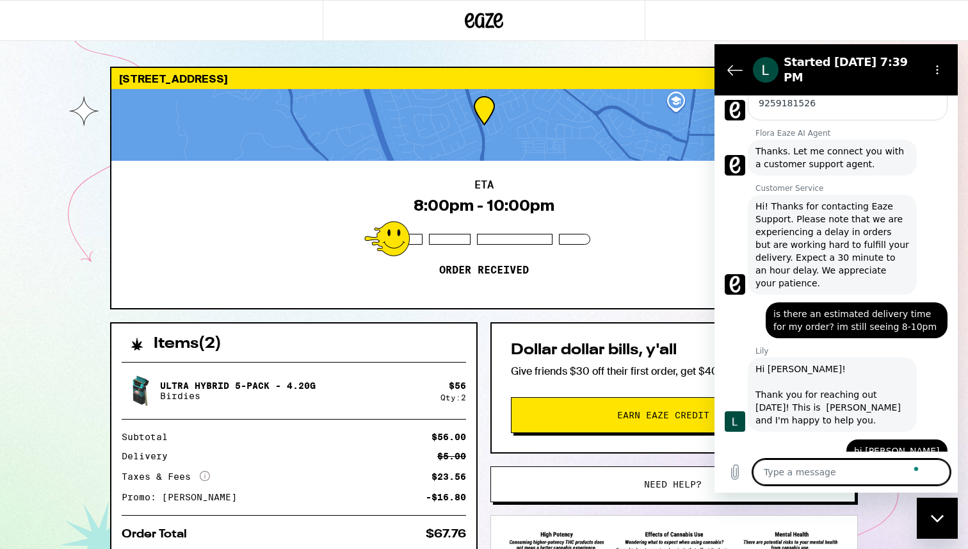
scroll to position [289, 0]
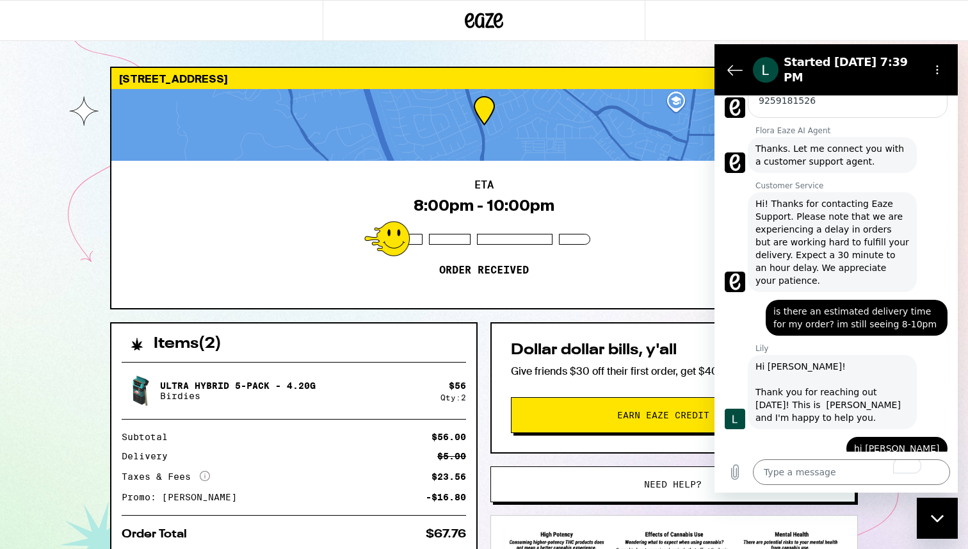
click at [439, 355] on div "Ultra Hybrid 5-Pack - 4.20g Birdies $ 56 Qty: 2 Subtotal $56.00 Delivery $5.00 …" at bounding box center [293, 451] width 365 height 198
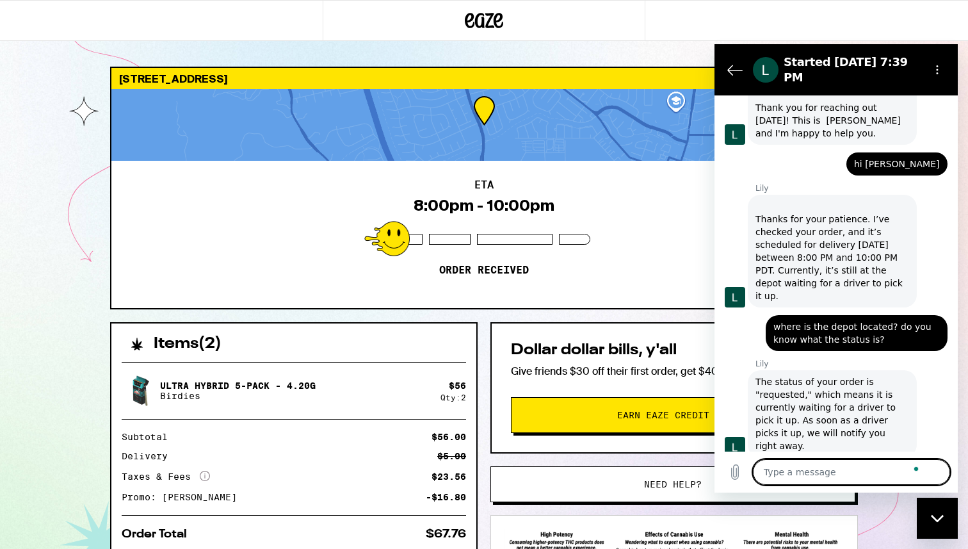
scroll to position [576, 0]
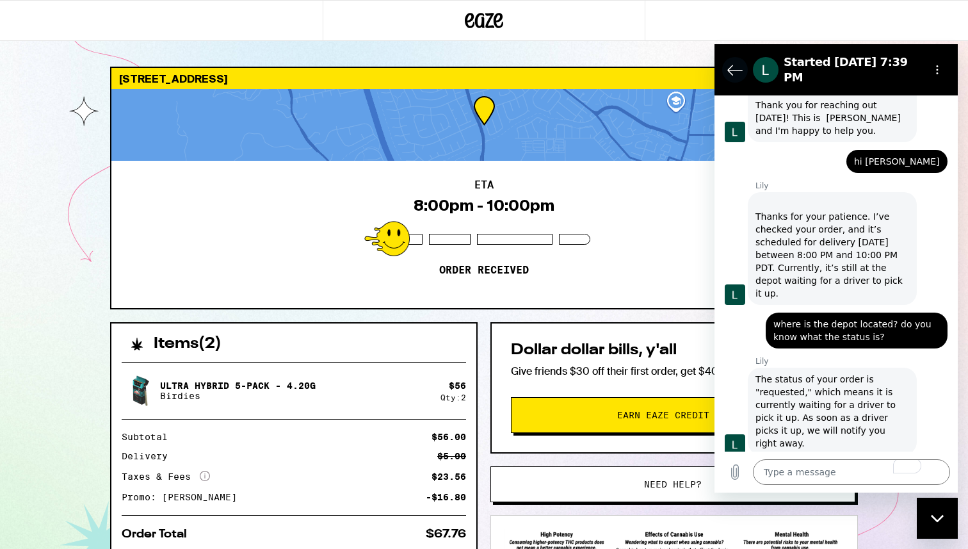
click at [736, 65] on icon "Back to the conversation list" at bounding box center [735, 70] width 14 height 10
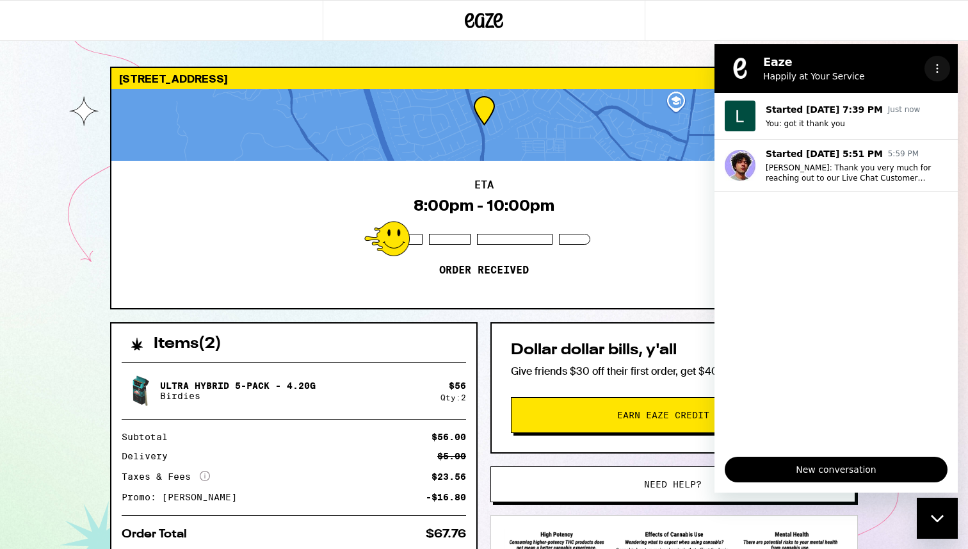
click at [944, 70] on button "Options menu" at bounding box center [938, 69] width 26 height 26
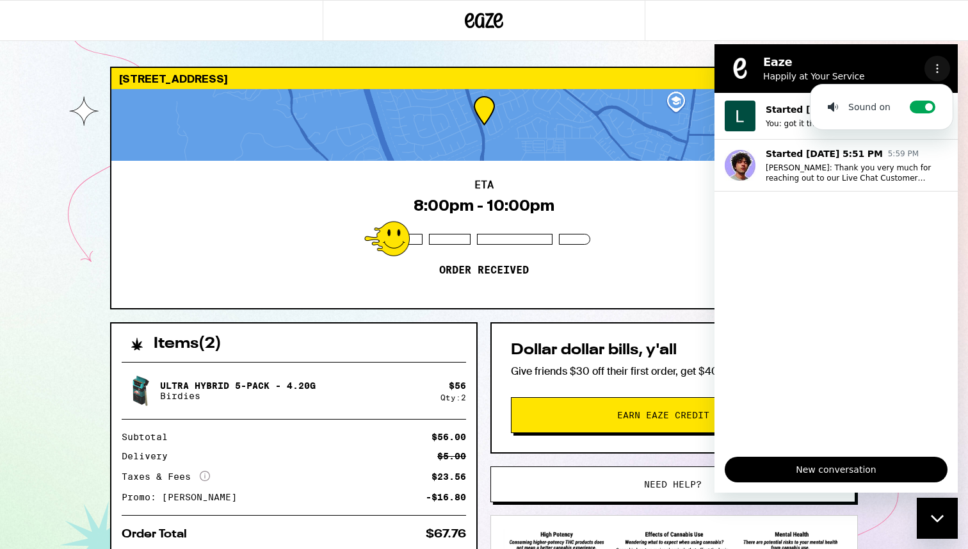
click at [943, 70] on button "Options menu" at bounding box center [938, 69] width 26 height 26
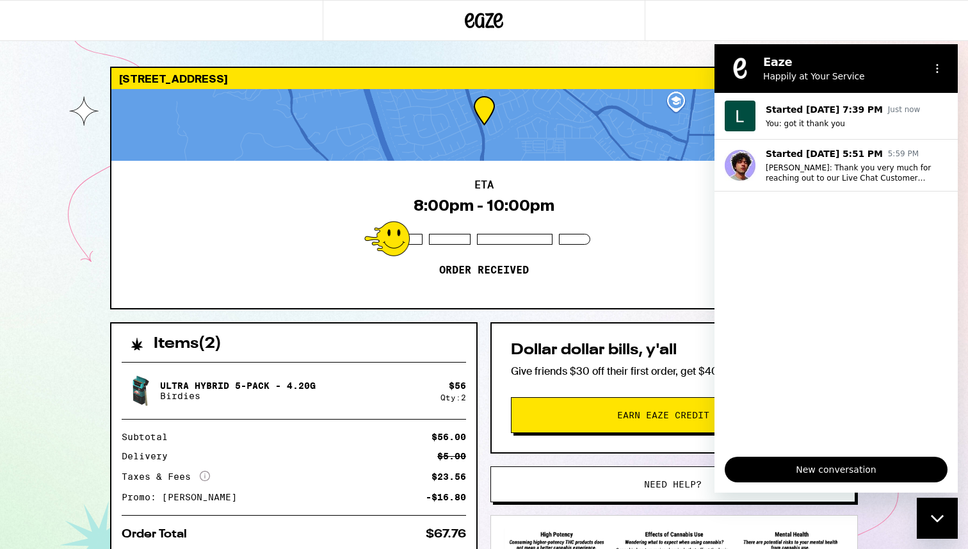
click at [941, 515] on icon "Close messaging window" at bounding box center [936, 517] width 13 height 7
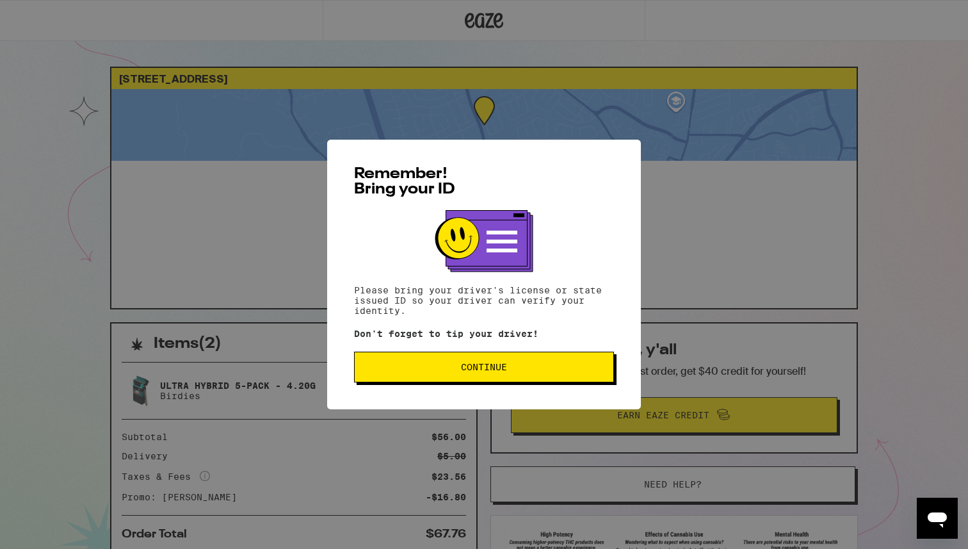
click at [453, 353] on div "Remember! Bring your ID Please bring your driver's license or state issued ID s…" at bounding box center [484, 275] width 314 height 270
click at [453, 368] on span "Continue" at bounding box center [484, 366] width 238 height 9
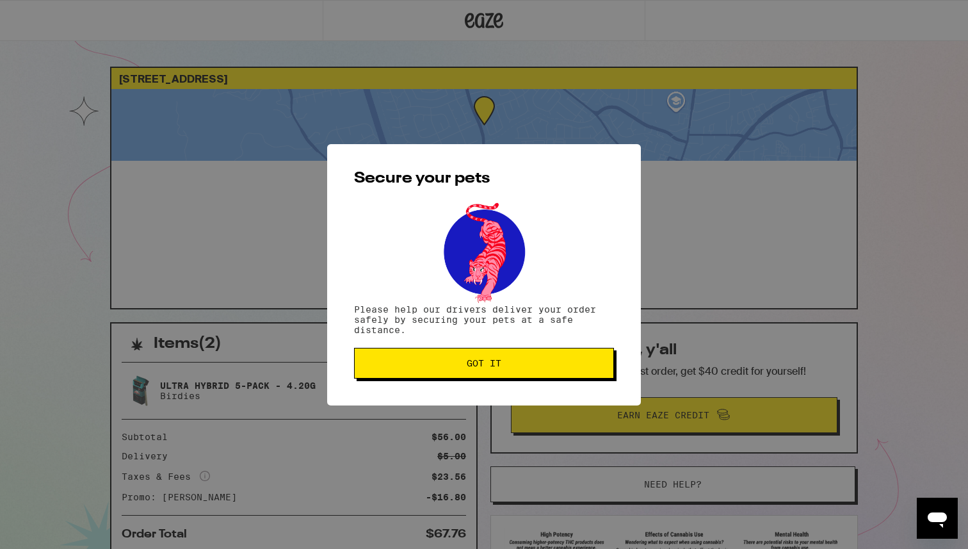
click at [454, 370] on button "Got it" at bounding box center [484, 363] width 260 height 31
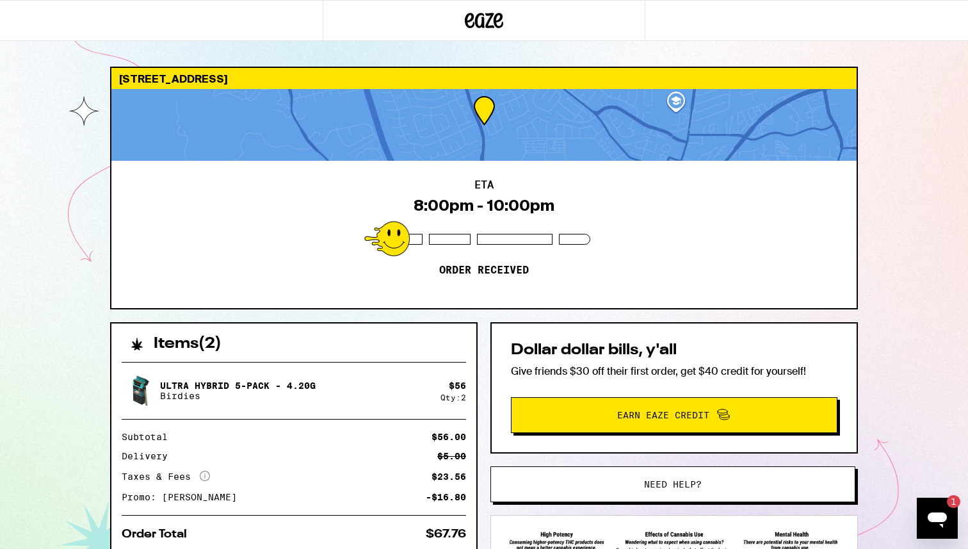
click at [935, 522] on icon "Open messaging window, 1 unread message" at bounding box center [937, 517] width 23 height 23
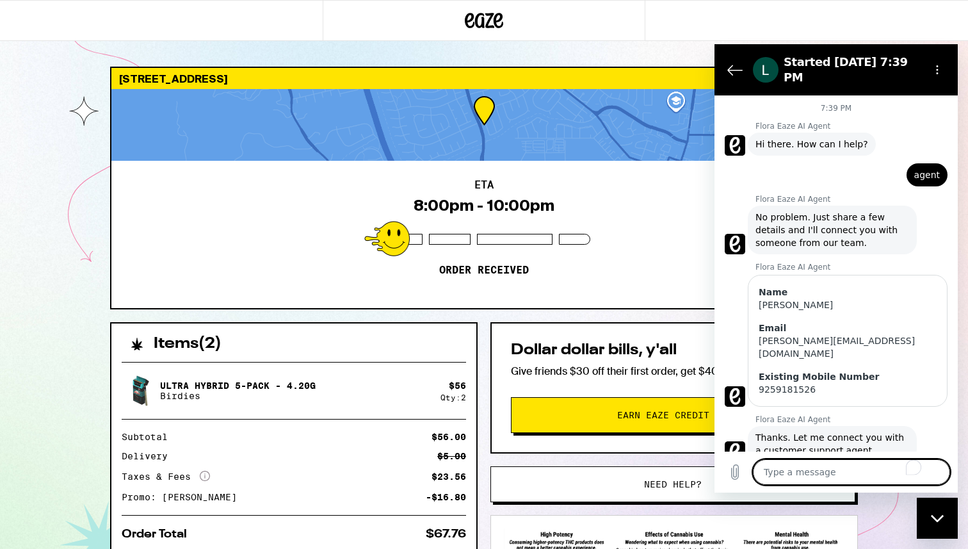
scroll to position [651, 0]
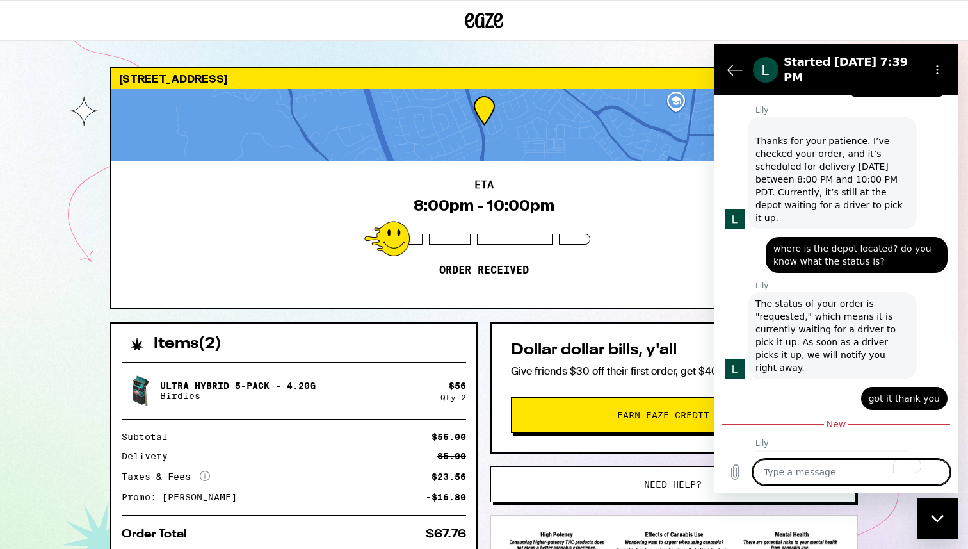
type textarea "n"
type textarea "x"
type textarea "no"
type textarea "x"
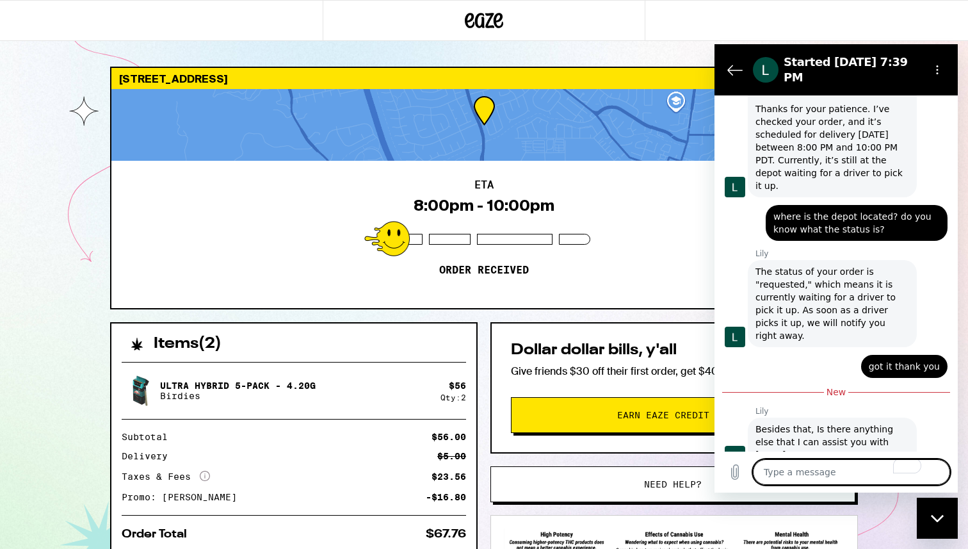
type textarea "x"
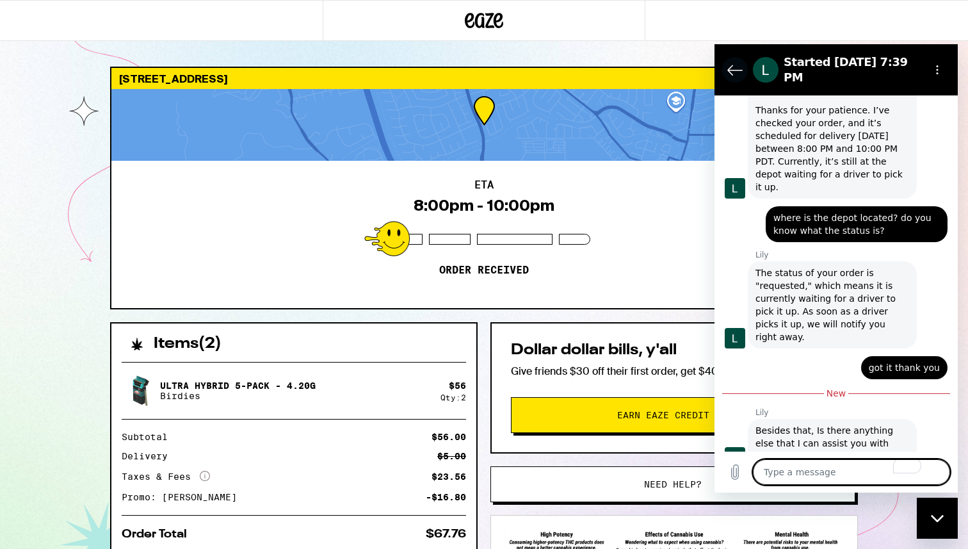
click at [730, 62] on icon "Back to the conversation list" at bounding box center [734, 69] width 15 height 15
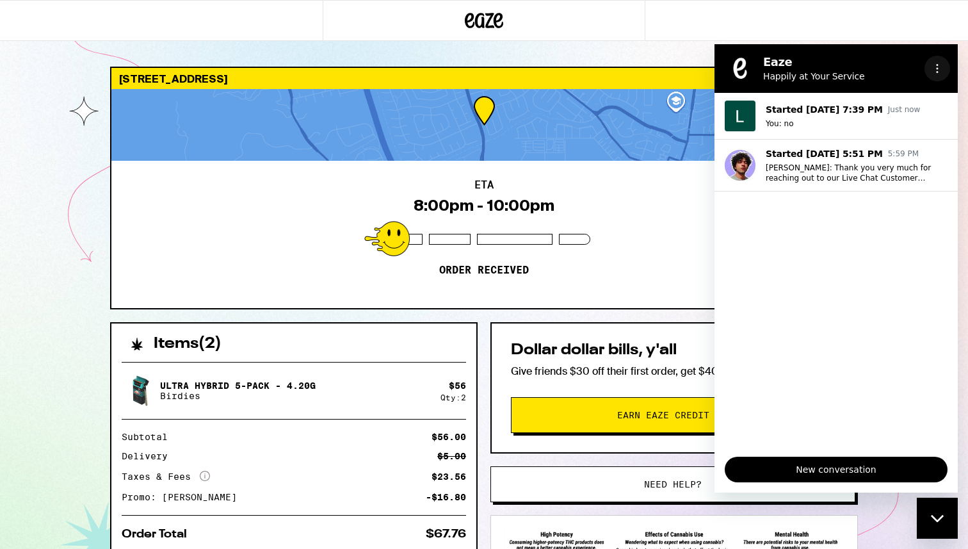
click at [937, 72] on circle "Options menu" at bounding box center [938, 72] width 2 height 2
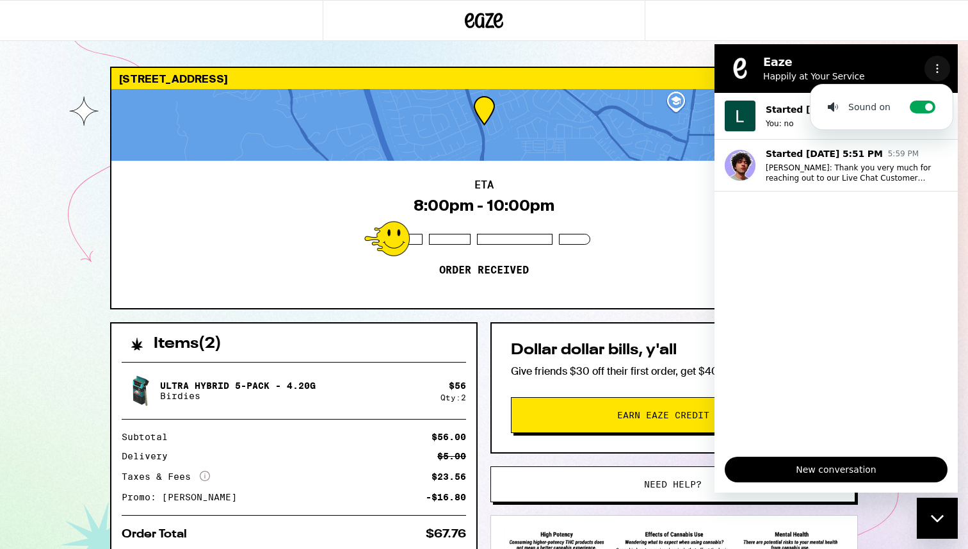
click at [937, 72] on circle "Options menu" at bounding box center [938, 72] width 2 height 2
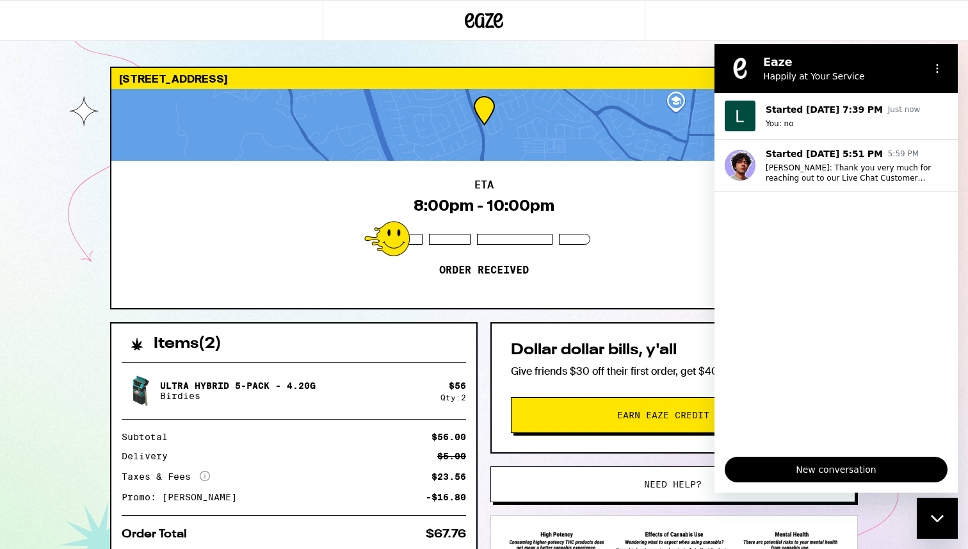
click at [940, 528] on div "Close messaging window" at bounding box center [937, 518] width 38 height 38
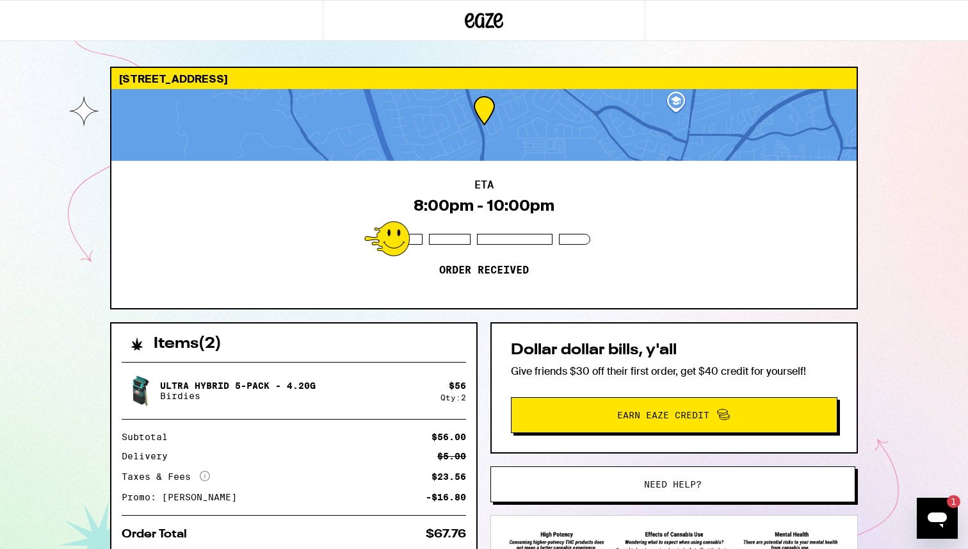
scroll to position [0, 0]
click at [952, 501] on div "1" at bounding box center [953, 501] width 13 height 13
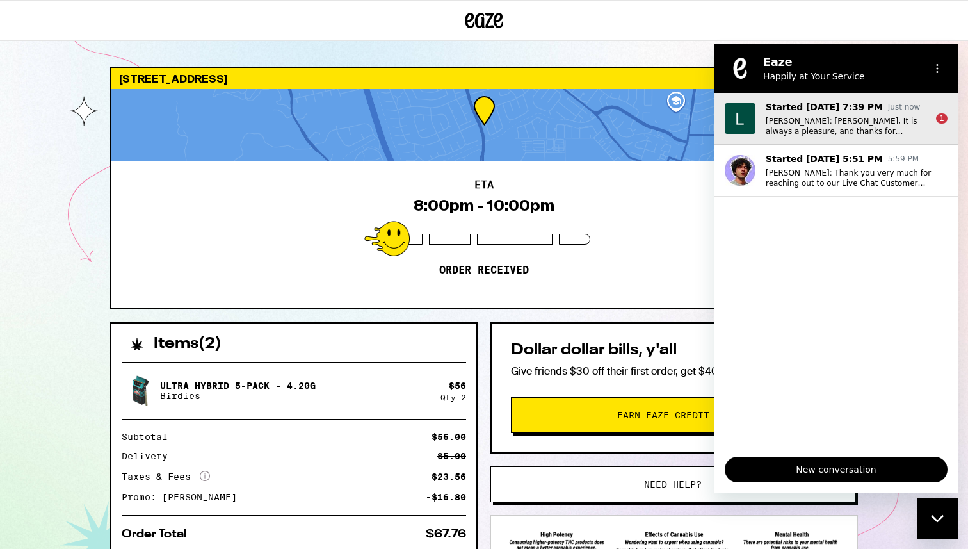
click at [893, 131] on p "[PERSON_NAME]: [PERSON_NAME], It is always a pleasure, and thanks for contactin…" at bounding box center [846, 126] width 160 height 20
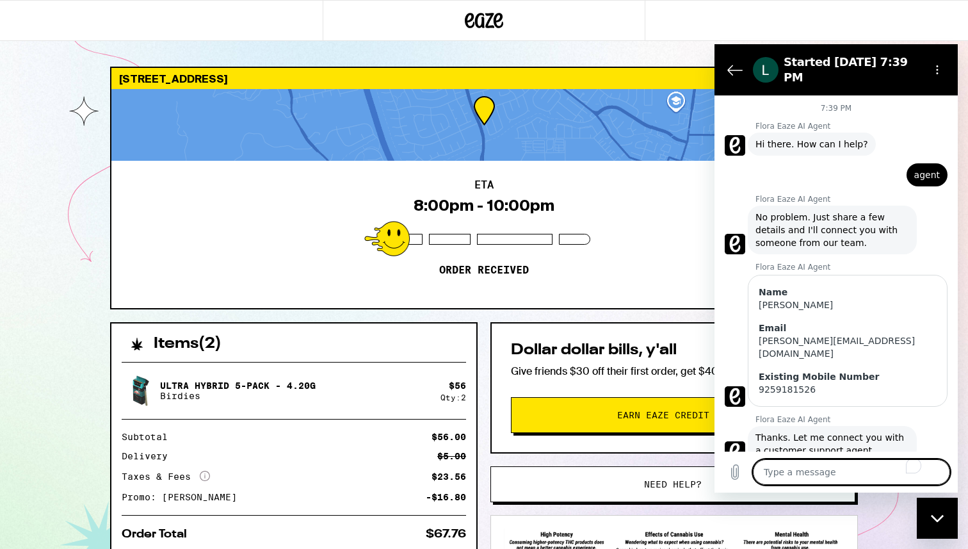
scroll to position [801, 0]
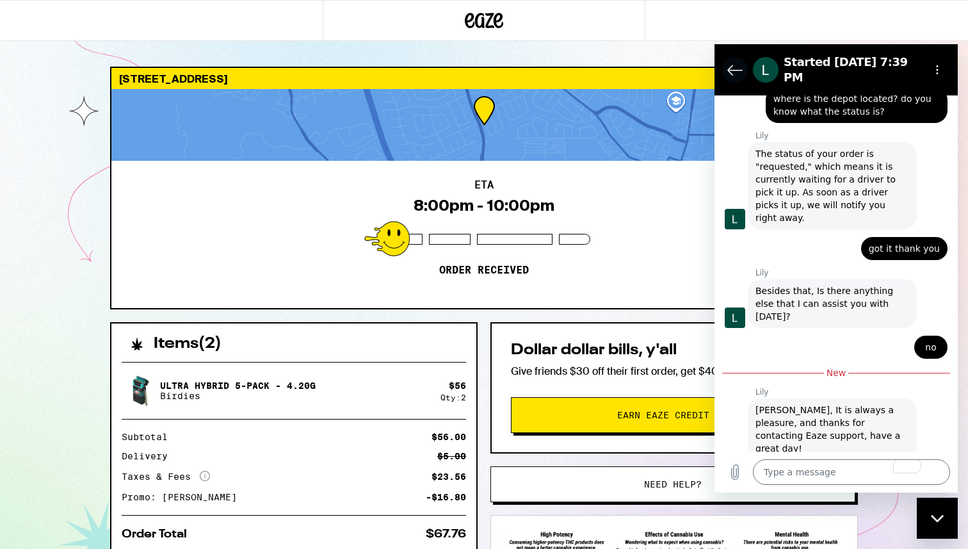
click at [737, 69] on icon "Back to the conversation list" at bounding box center [734, 69] width 15 height 15
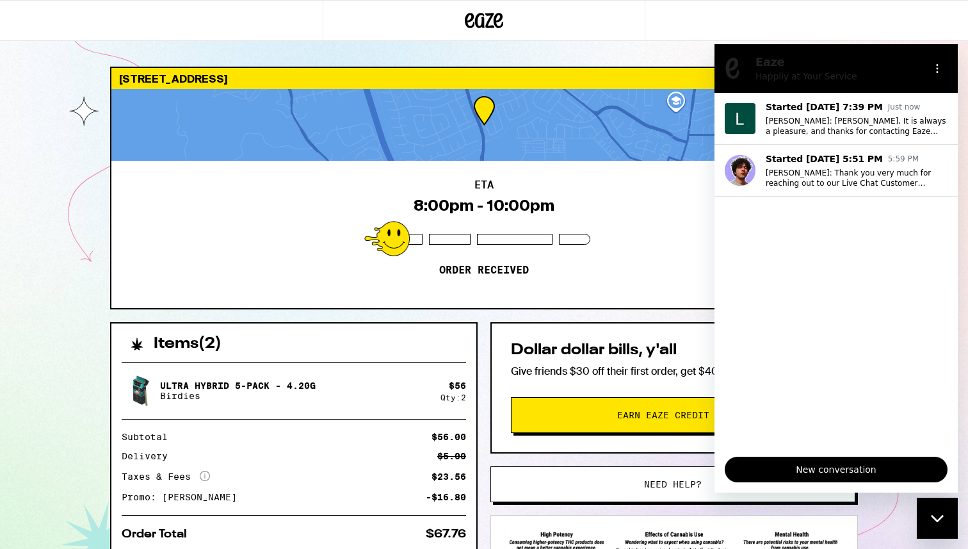
click at [907, 83] on div "Eaze Happily at Your Service" at bounding box center [820, 68] width 197 height 33
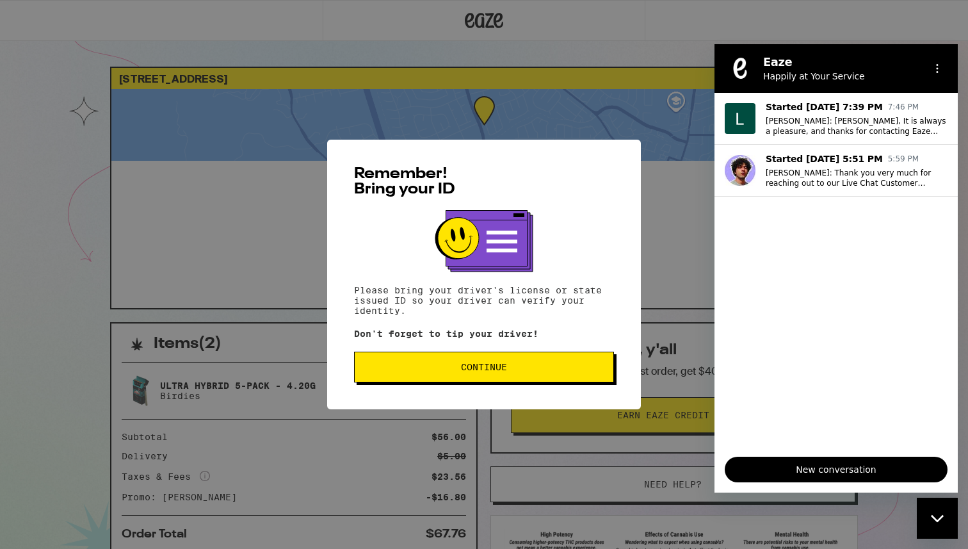
click at [544, 375] on button "Continue" at bounding box center [484, 367] width 260 height 31
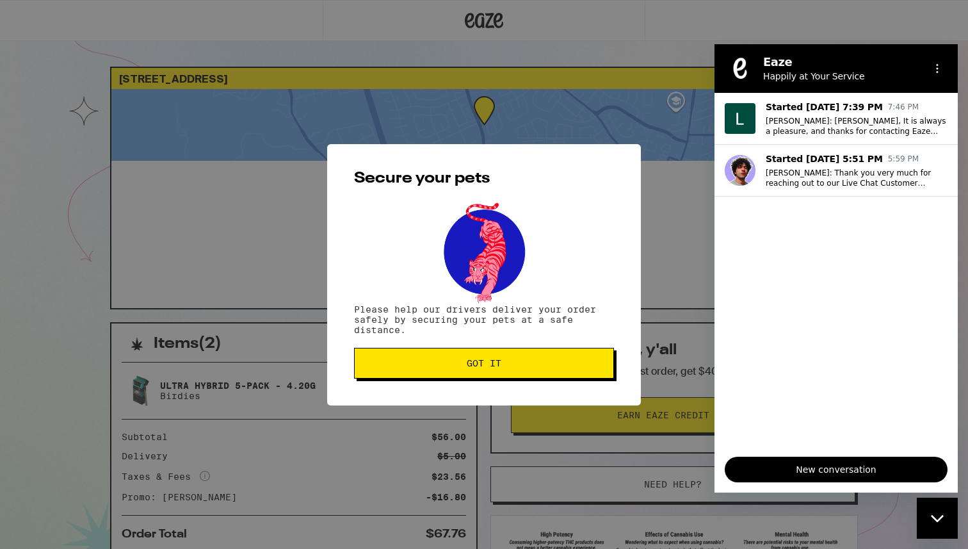
click at [521, 368] on span "Got it" at bounding box center [484, 363] width 238 height 9
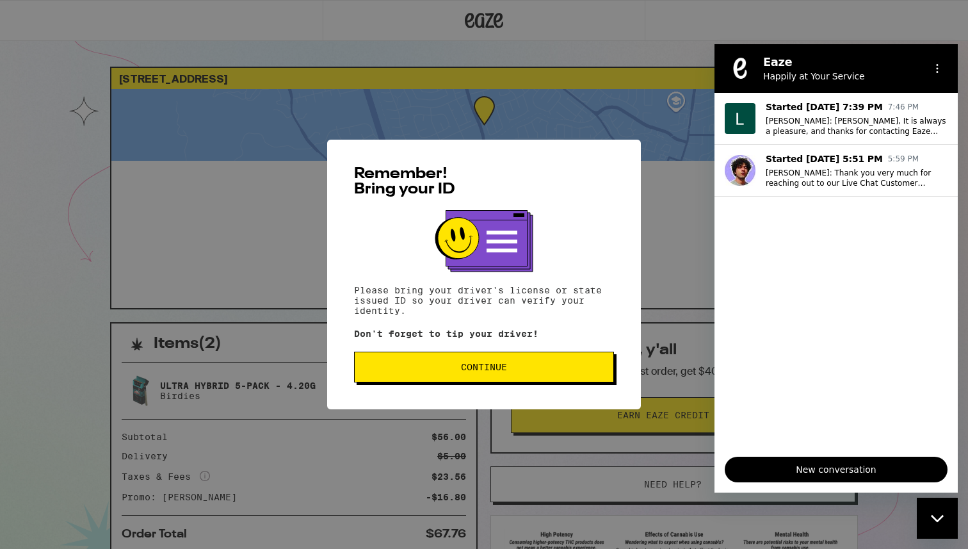
click at [467, 371] on span "Continue" at bounding box center [484, 366] width 46 height 9
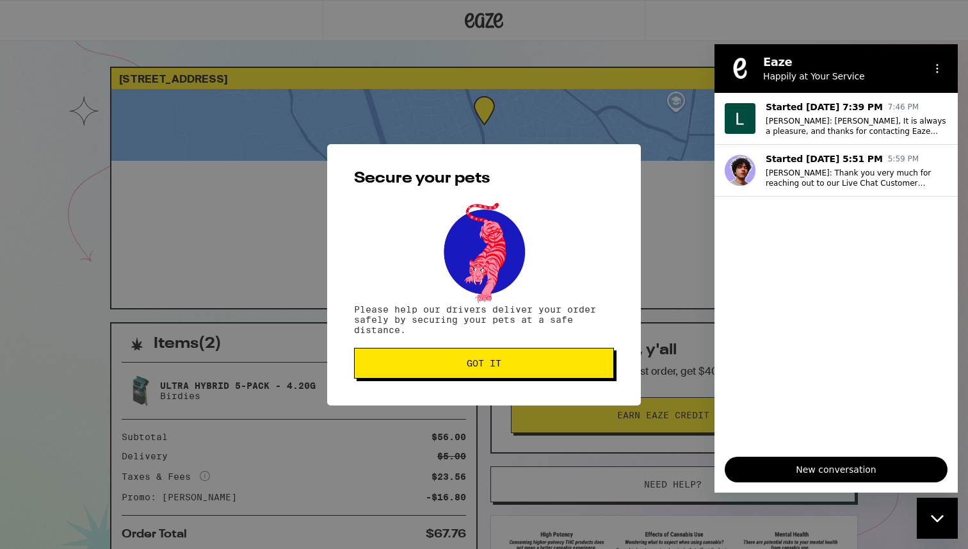
click at [467, 375] on button "Got it" at bounding box center [484, 363] width 260 height 31
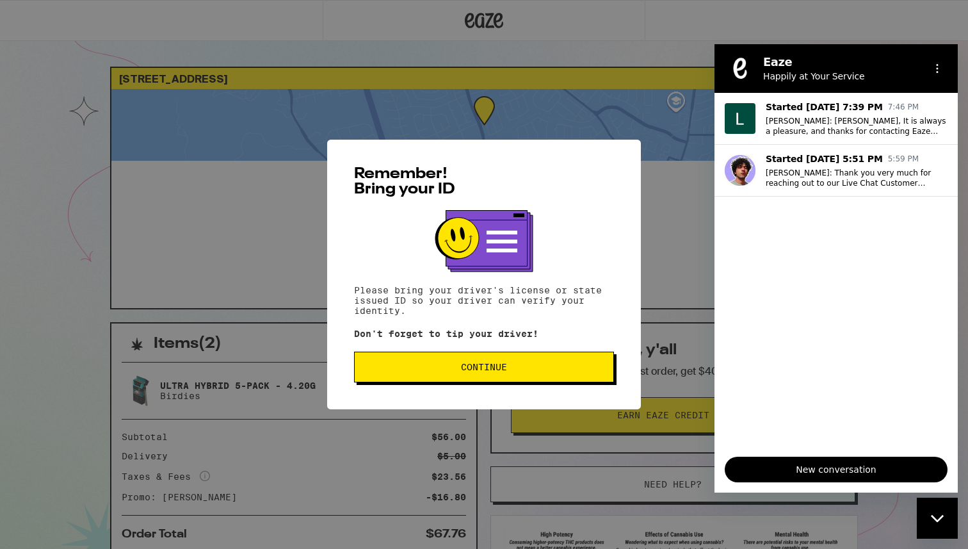
click at [489, 368] on span "Continue" at bounding box center [484, 366] width 46 height 9
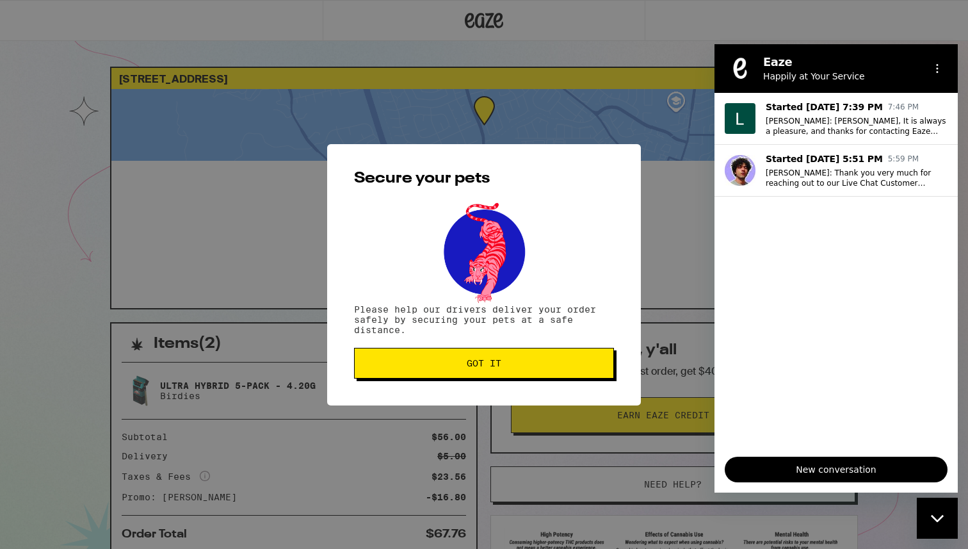
click at [489, 368] on span "Got it" at bounding box center [484, 363] width 35 height 9
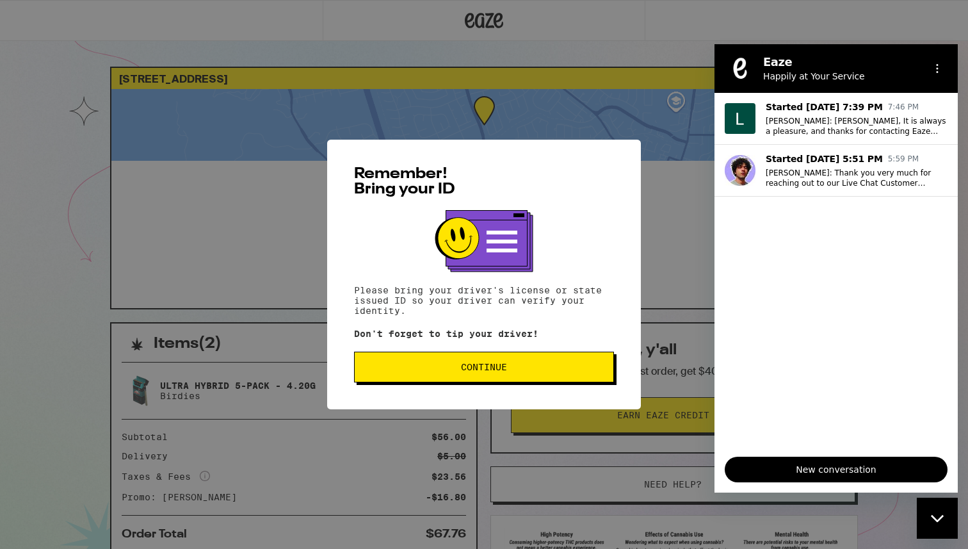
click at [521, 375] on button "Continue" at bounding box center [484, 367] width 260 height 31
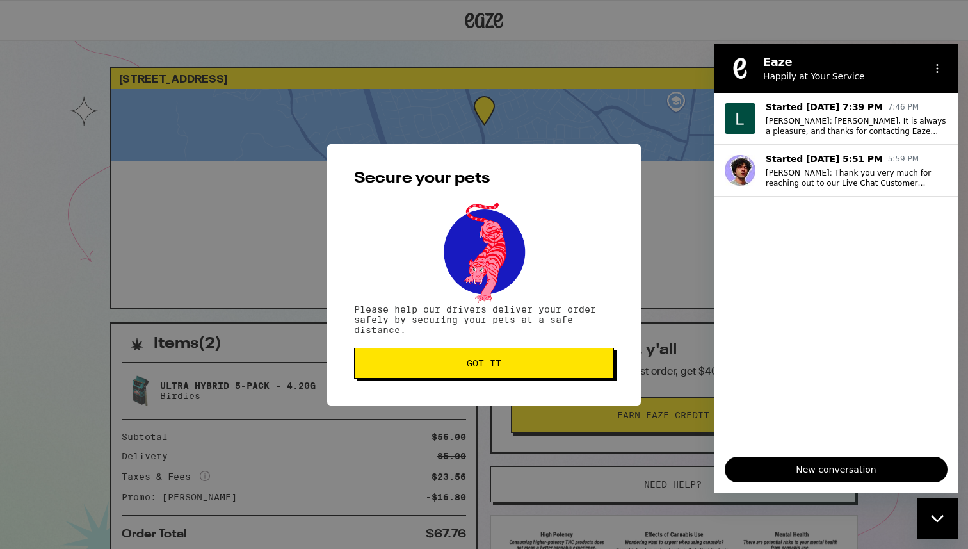
click at [521, 375] on button "Got it" at bounding box center [484, 363] width 260 height 31
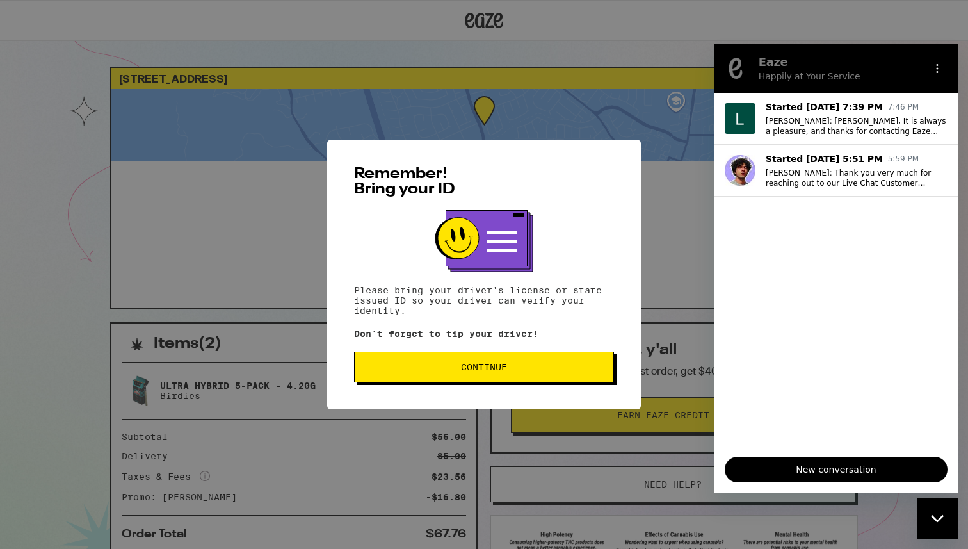
click at [412, 375] on button "Continue" at bounding box center [484, 367] width 260 height 31
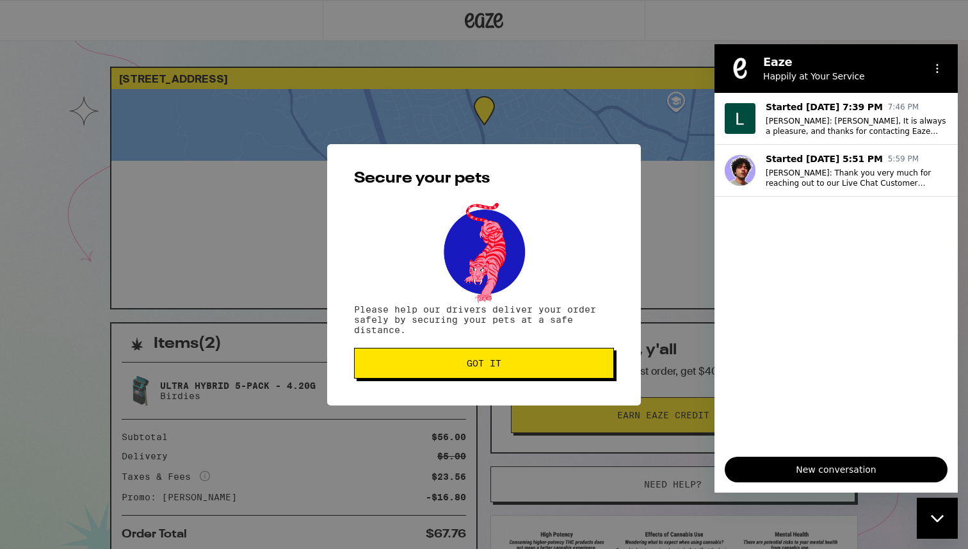
click at [412, 375] on button "Got it" at bounding box center [484, 363] width 260 height 31
